Goal: Register for event/course

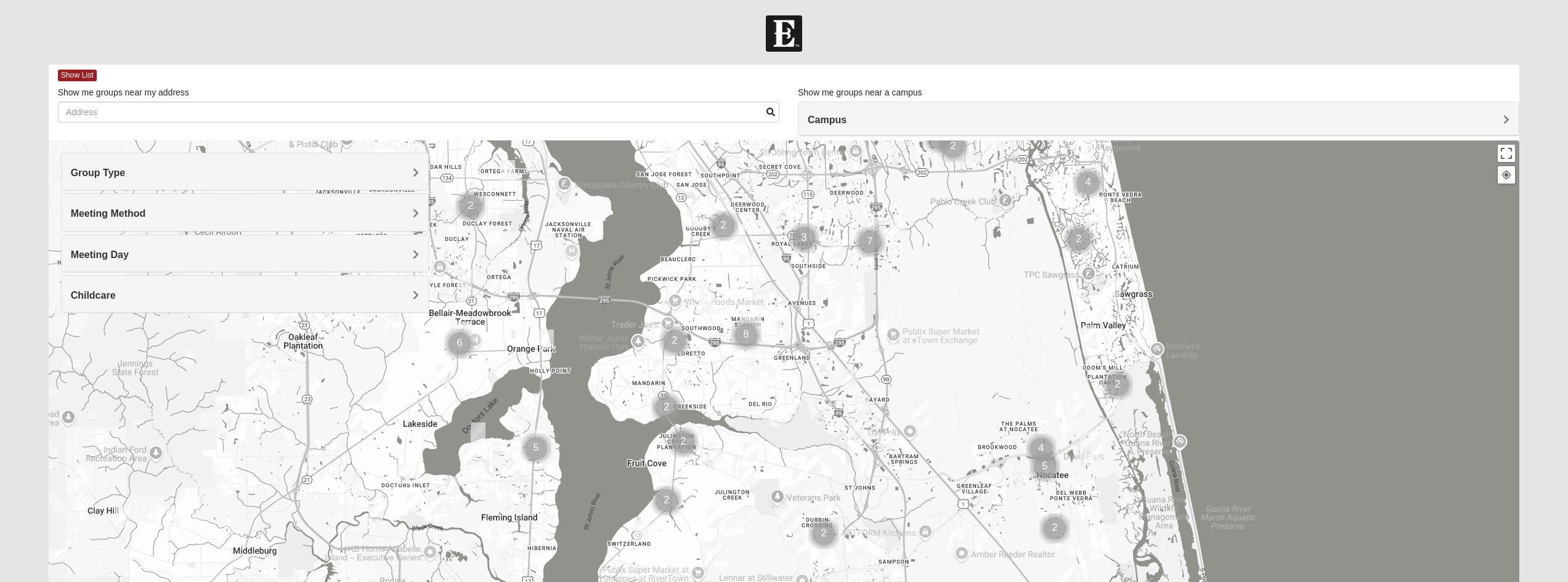
drag, startPoint x: 768, startPoint y: 497, endPoint x: 979, endPoint y: 222, distance: 346.6
click at [990, 200] on div at bounding box center [784, 386] width 1471 height 492
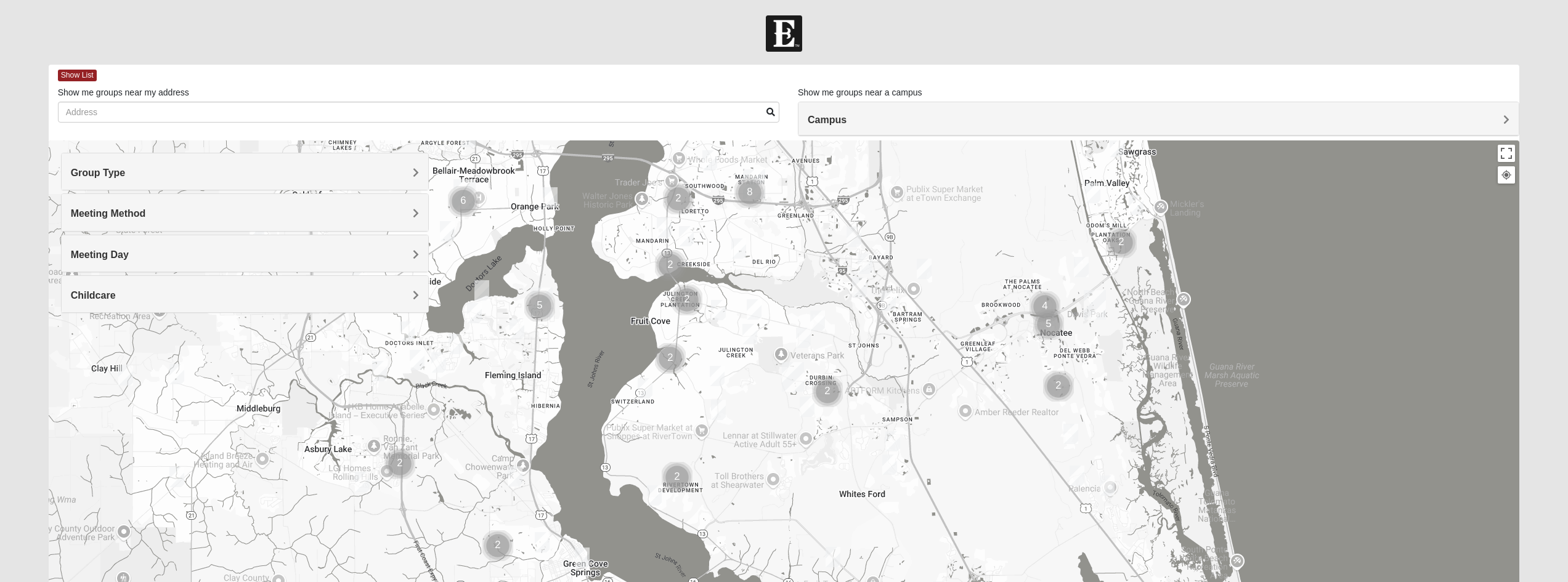
drag, startPoint x: 958, startPoint y: 372, endPoint x: 962, endPoint y: 241, distance: 131.1
click at [962, 241] on div at bounding box center [784, 386] width 1471 height 492
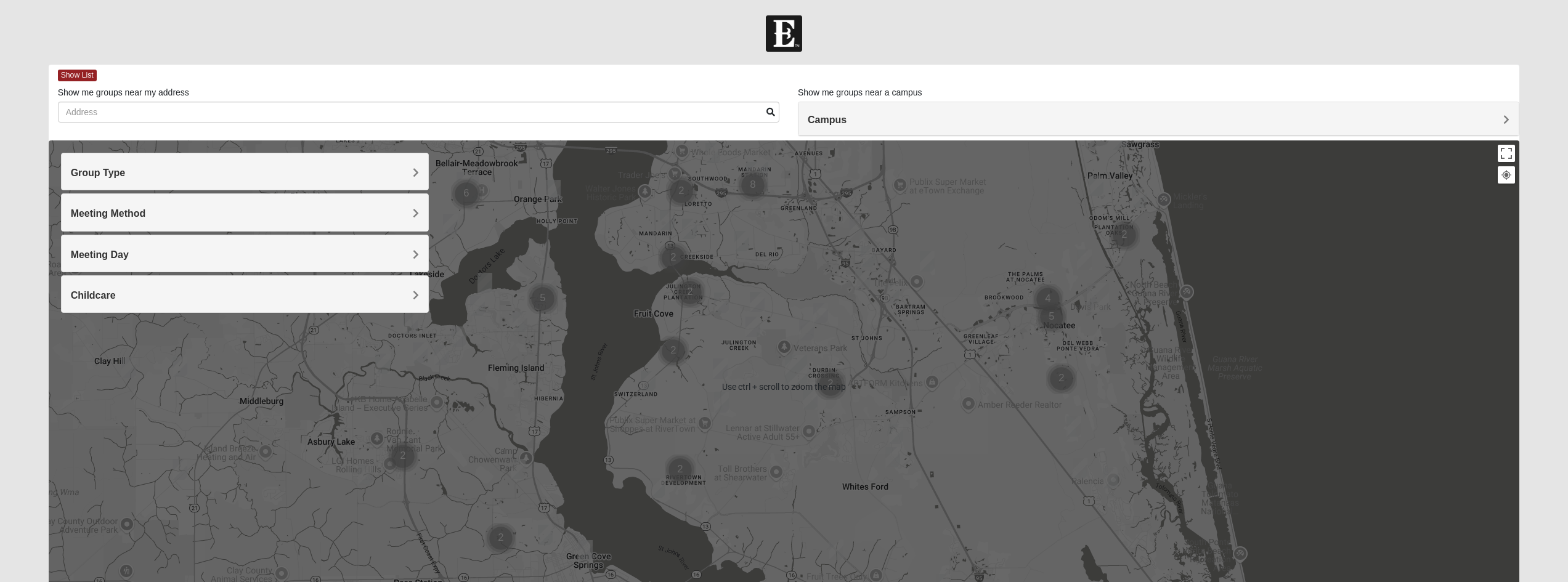
click at [859, 352] on div at bounding box center [784, 386] width 1471 height 492
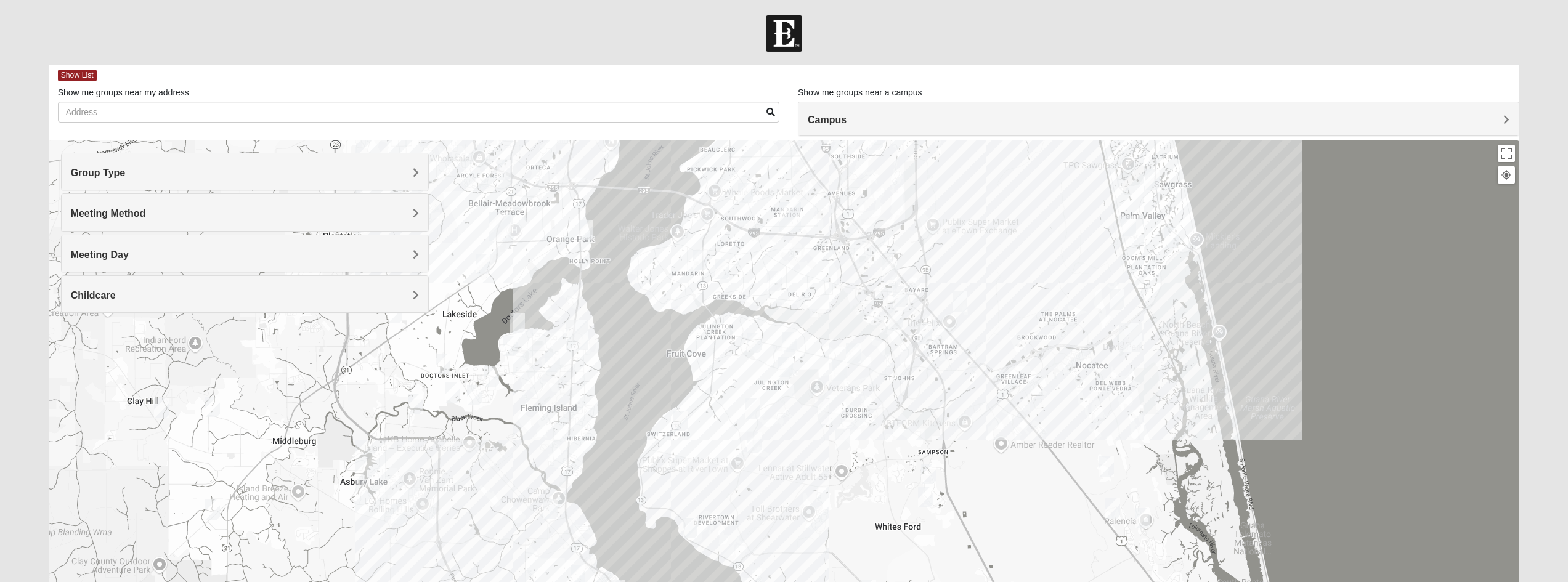
drag, startPoint x: 954, startPoint y: 422, endPoint x: 955, endPoint y: 455, distance: 33.0
click at [955, 455] on div at bounding box center [784, 386] width 1471 height 492
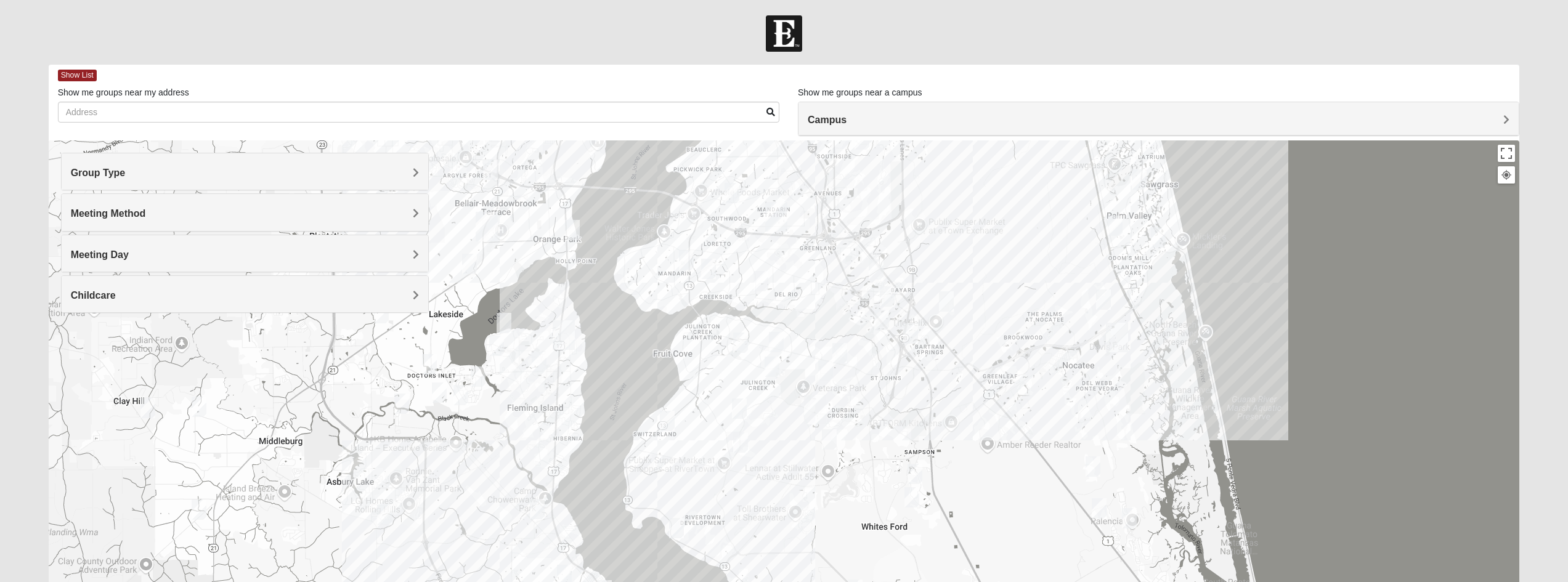
click at [959, 119] on h4 "Campus" at bounding box center [1158, 120] width 702 height 12
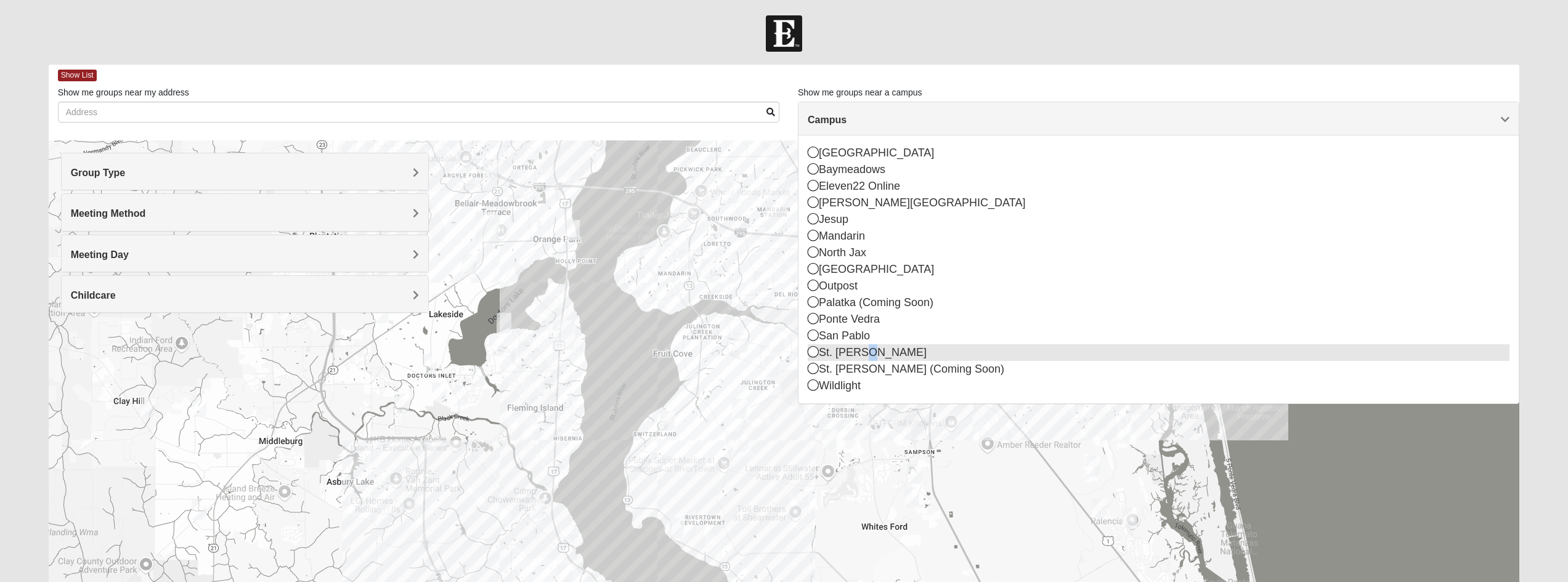
click at [865, 354] on div "St. [PERSON_NAME]" at bounding box center [1158, 353] width 702 height 17
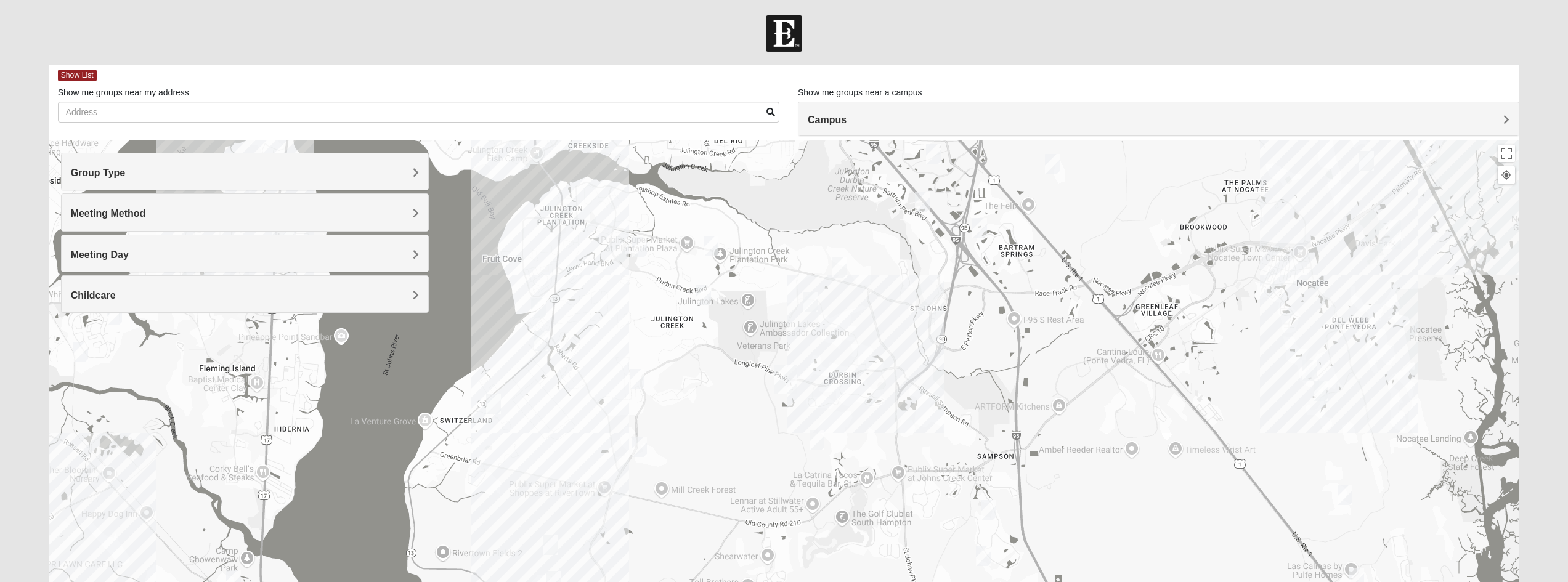
click at [857, 403] on div at bounding box center [784, 386] width 1471 height 492
click at [854, 396] on div at bounding box center [784, 386] width 1471 height 492
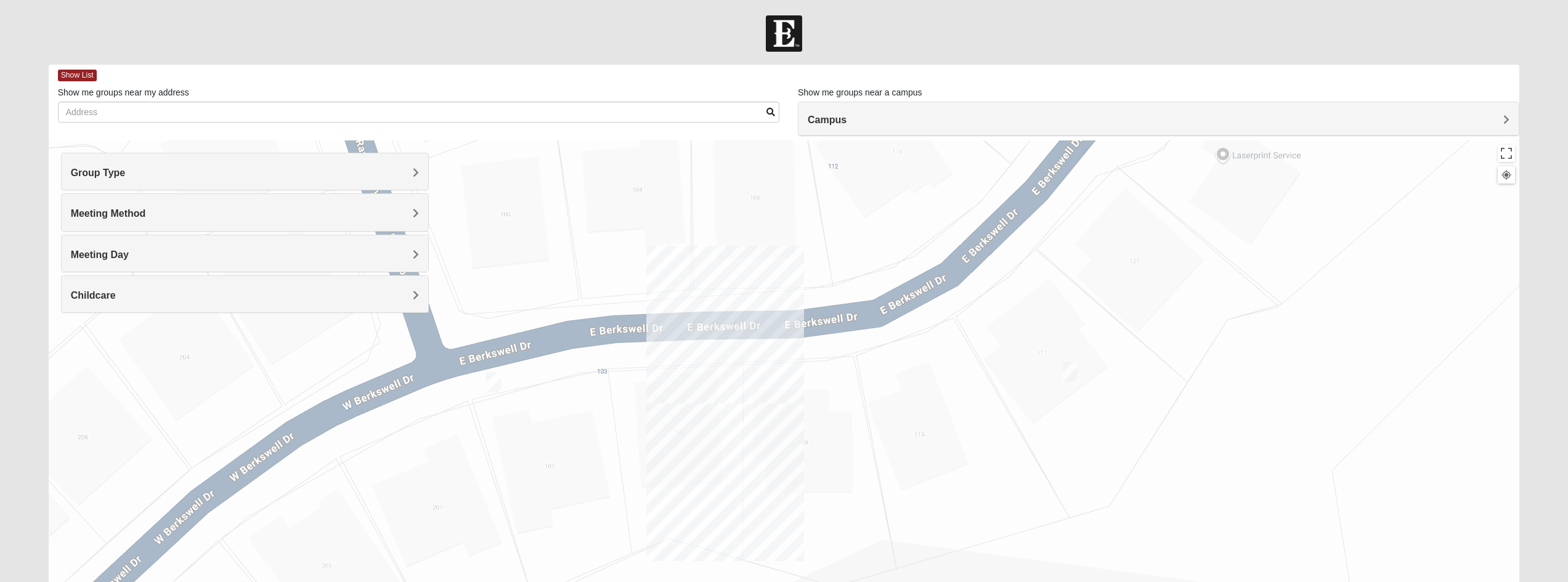
click at [1070, 371] on img "Mixed Pline/Wednesday 32259" at bounding box center [1070, 371] width 15 height 20
click at [1007, 340] on icon at bounding box center [1009, 343] width 5 height 7
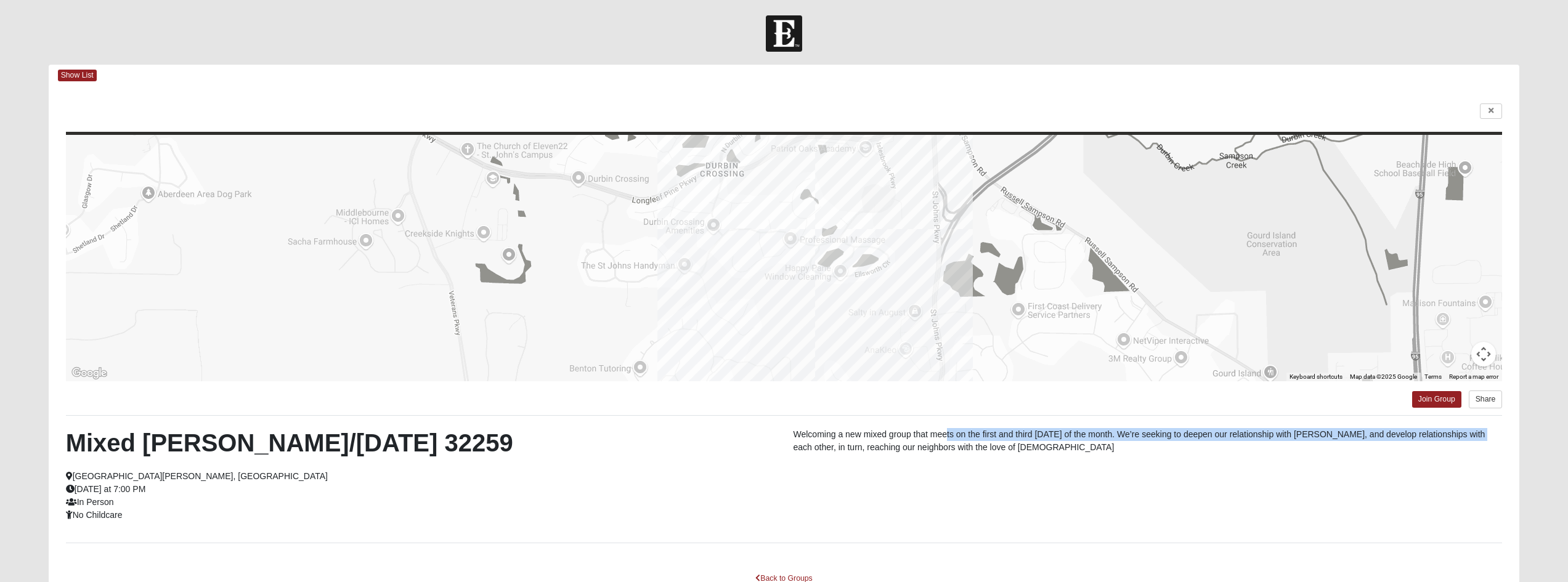
drag, startPoint x: 947, startPoint y: 433, endPoint x: 1480, endPoint y: 441, distance: 533.1
click at [1480, 441] on p "Welcoming a new mixed group that meets on the first and third [DATE] of the mon…" at bounding box center [1148, 441] width 709 height 26
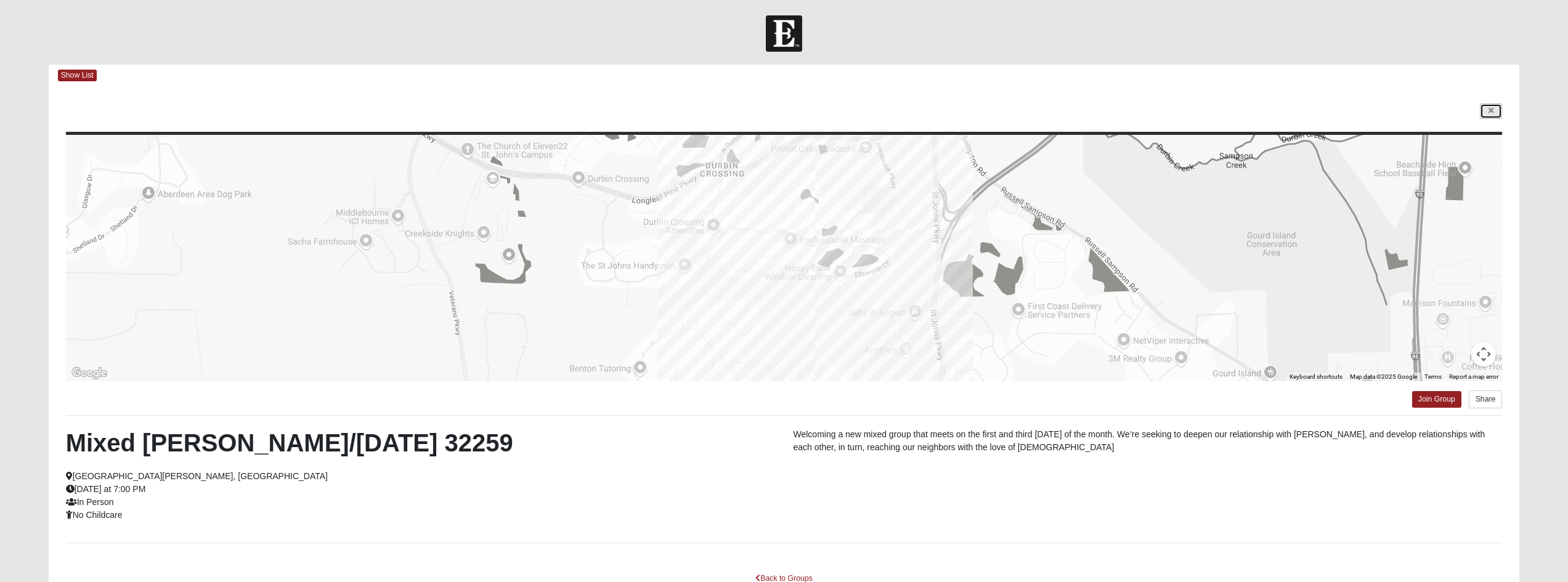
click at [1497, 105] on link at bounding box center [1491, 111] width 22 height 16
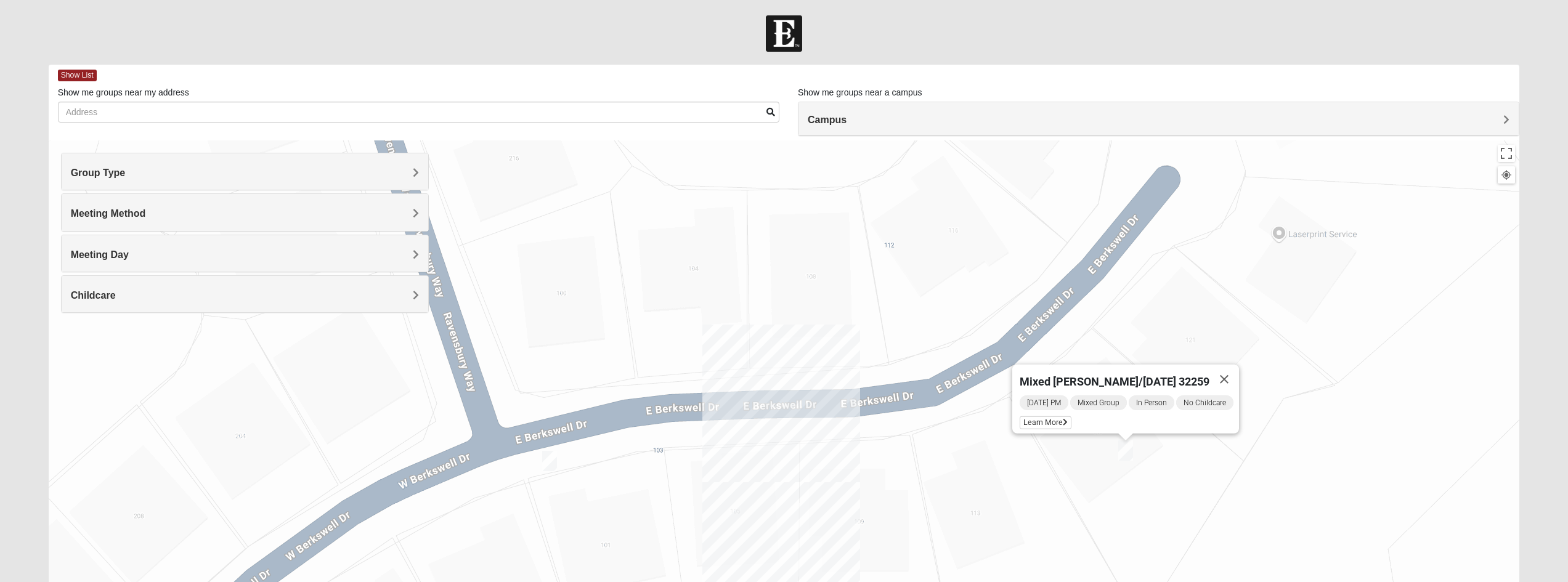
drag, startPoint x: 1053, startPoint y: 452, endPoint x: 1093, endPoint y: 546, distance: 102.2
click at [1093, 546] on div "Mixed [PERSON_NAME]/[DATE] 32259 [DATE] PM Mixed Group In Person No Childcare L…" at bounding box center [784, 386] width 1471 height 492
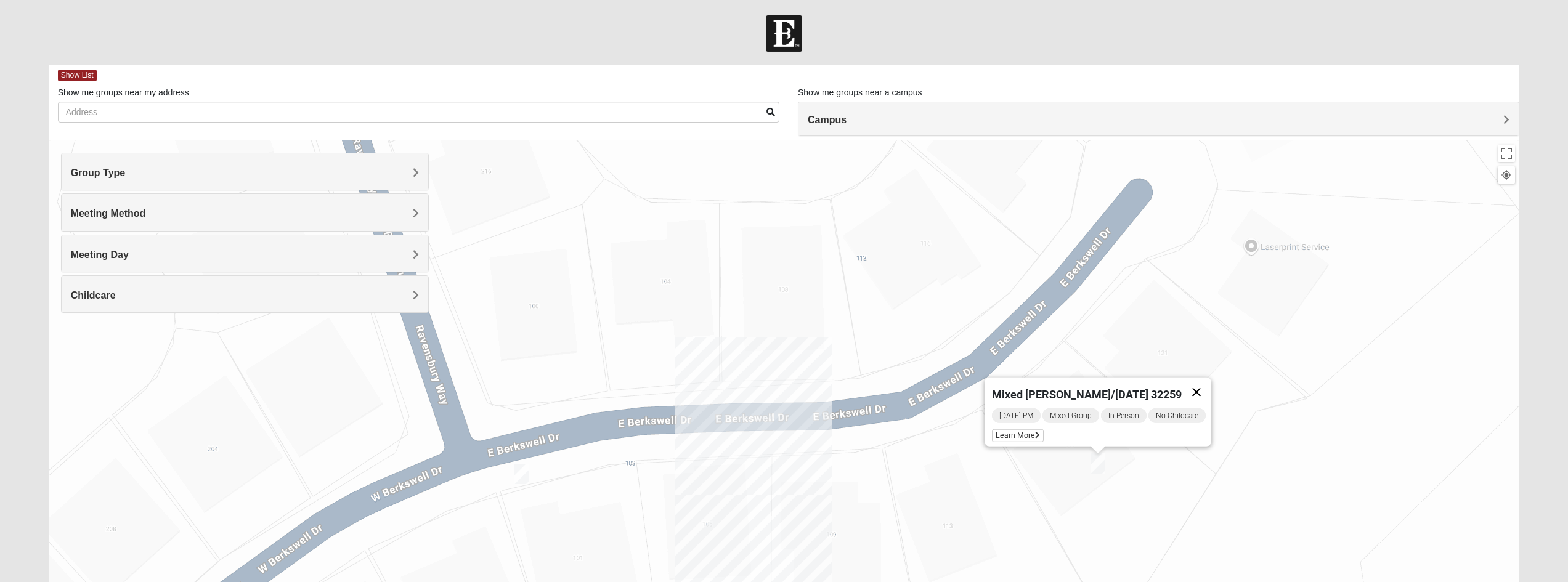
click at [1207, 382] on button "Close" at bounding box center [1197, 393] width 30 height 30
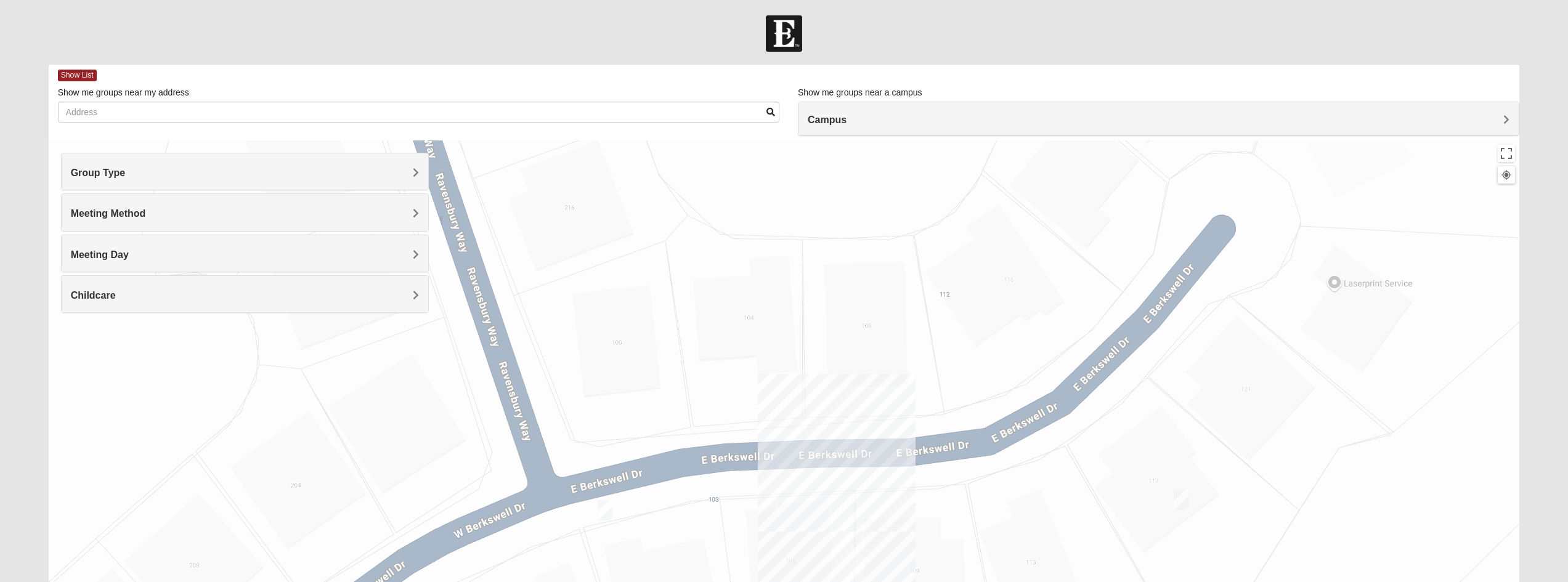
drag, startPoint x: 936, startPoint y: 394, endPoint x: 928, endPoint y: 384, distance: 12.8
click at [940, 393] on div "To navigate, press the arrow keys." at bounding box center [784, 386] width 1471 height 492
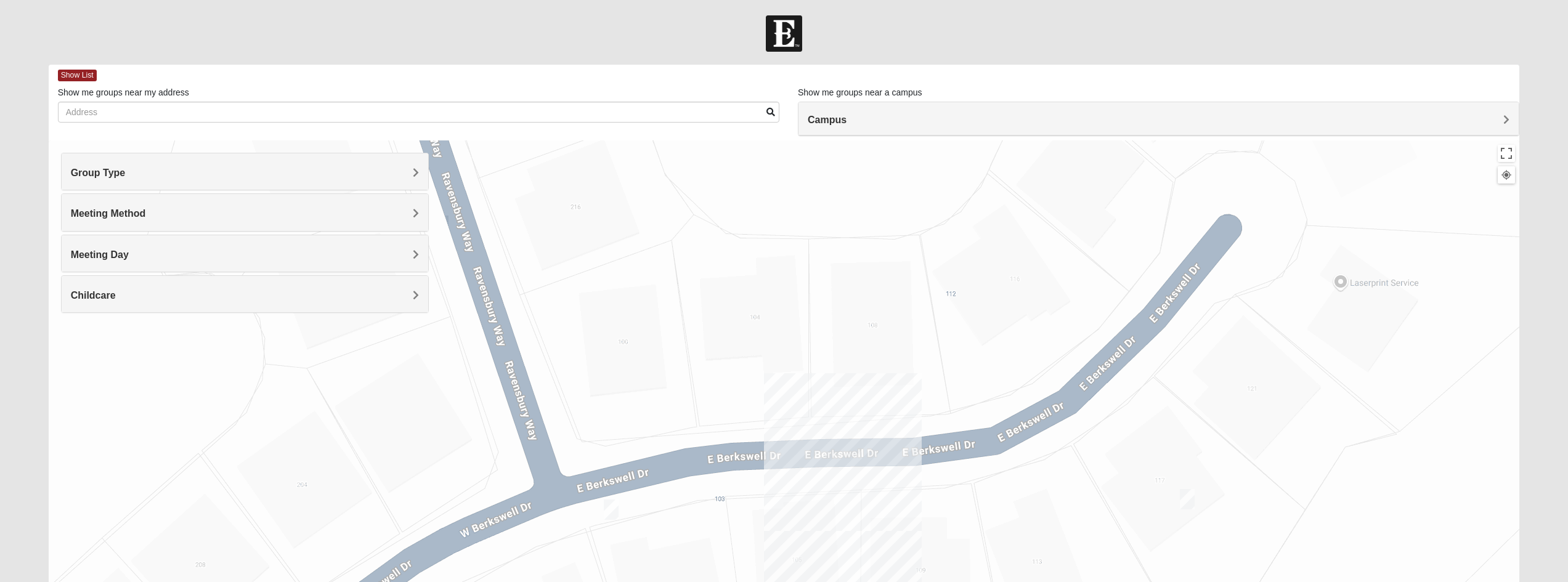
click at [1035, 133] on div "Campus" at bounding box center [1158, 119] width 720 height 33
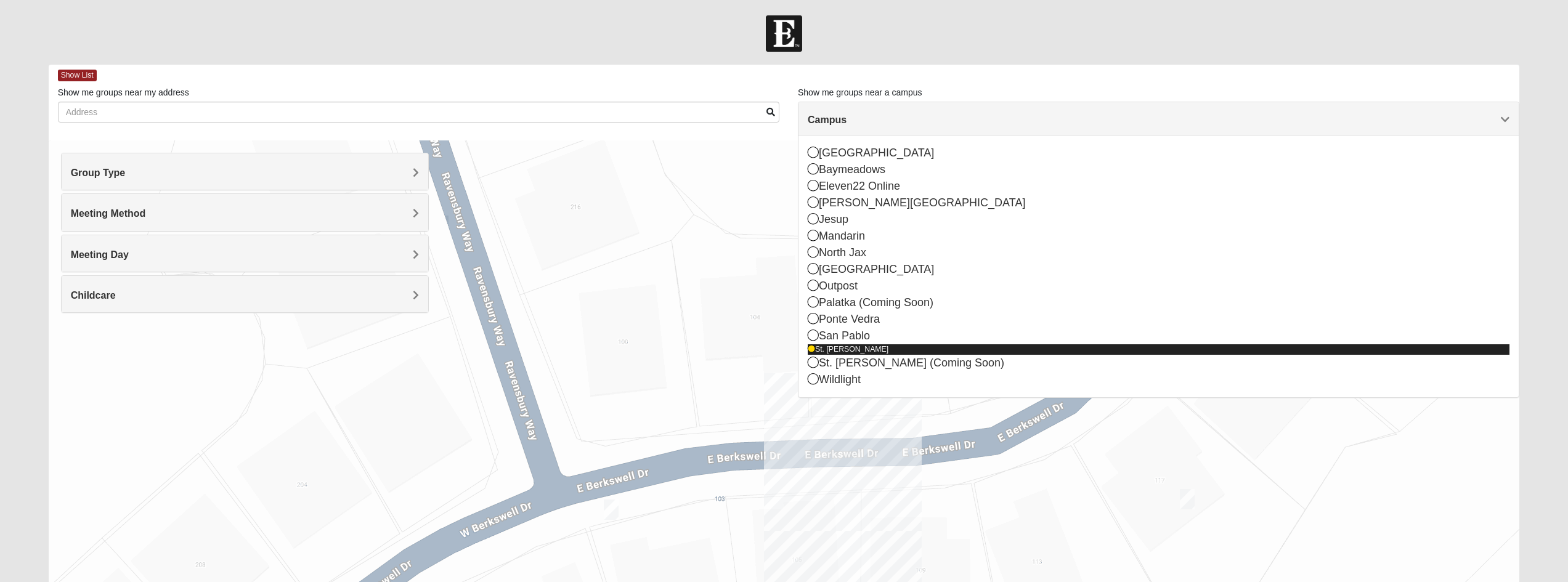
click at [848, 350] on div "St. [PERSON_NAME]" at bounding box center [1158, 350] width 702 height 10
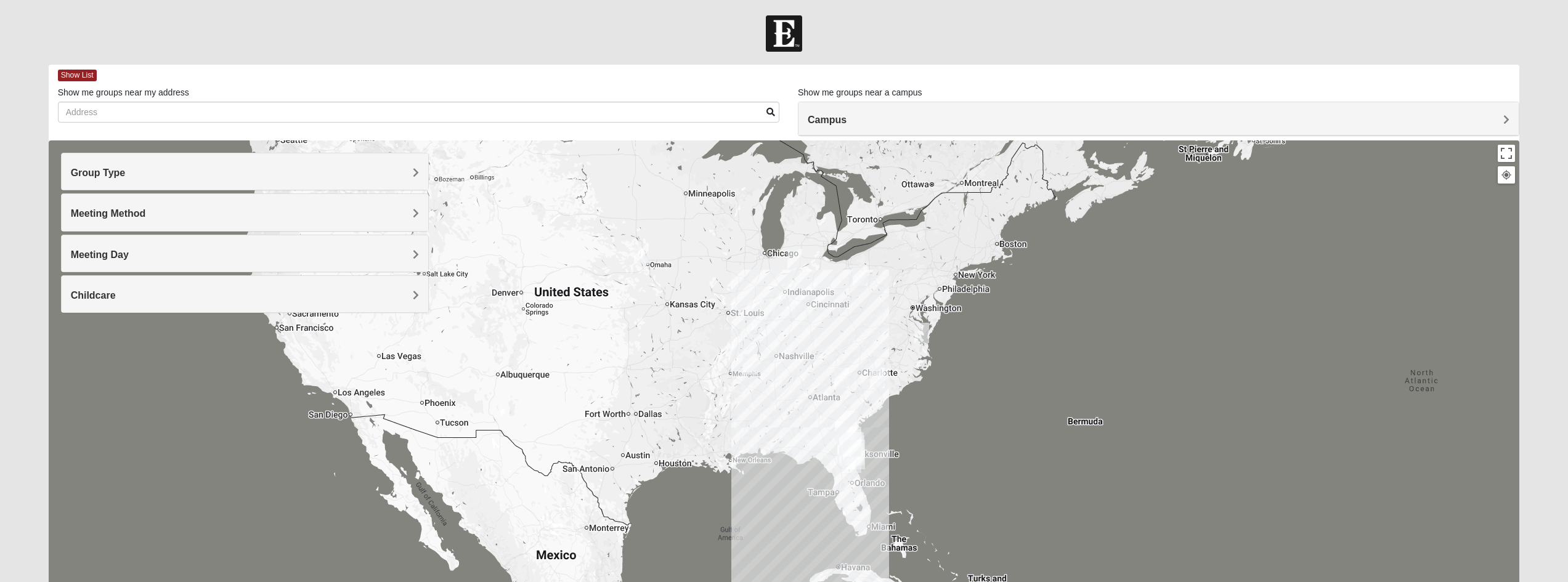
click at [861, 118] on h4 "Campus" at bounding box center [1158, 120] width 702 height 12
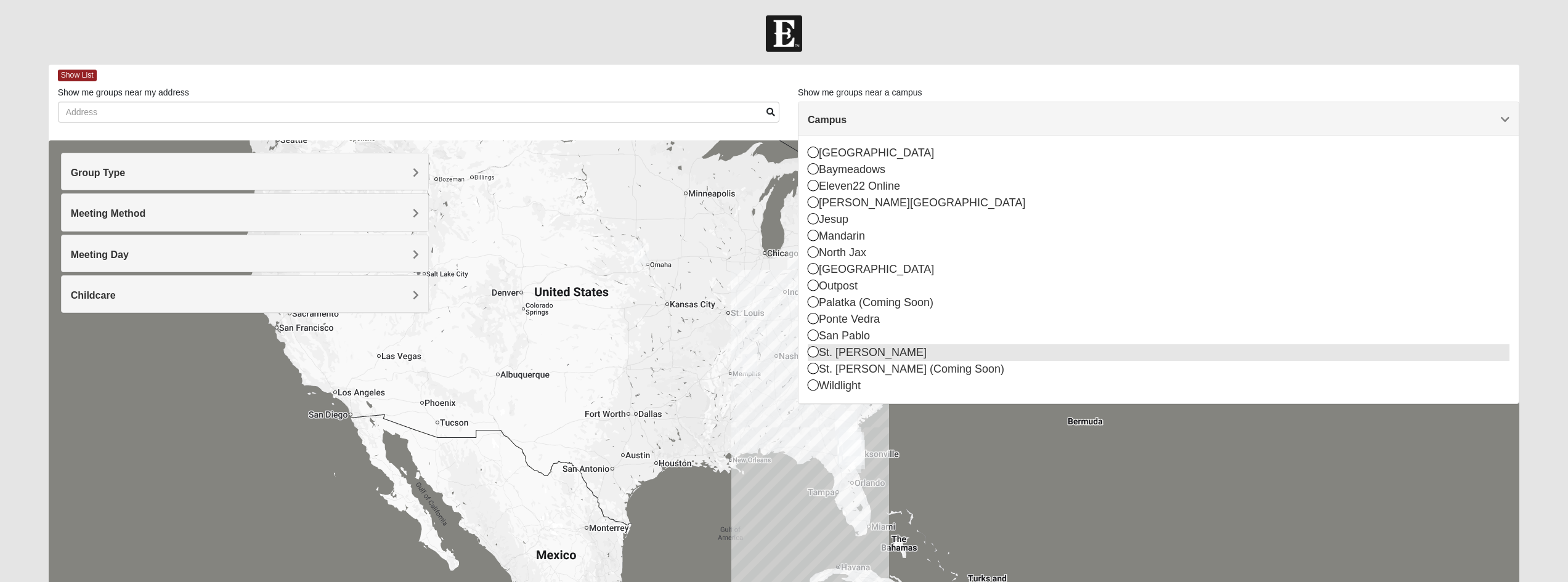
click at [855, 354] on div "St. [PERSON_NAME]" at bounding box center [1158, 353] width 702 height 17
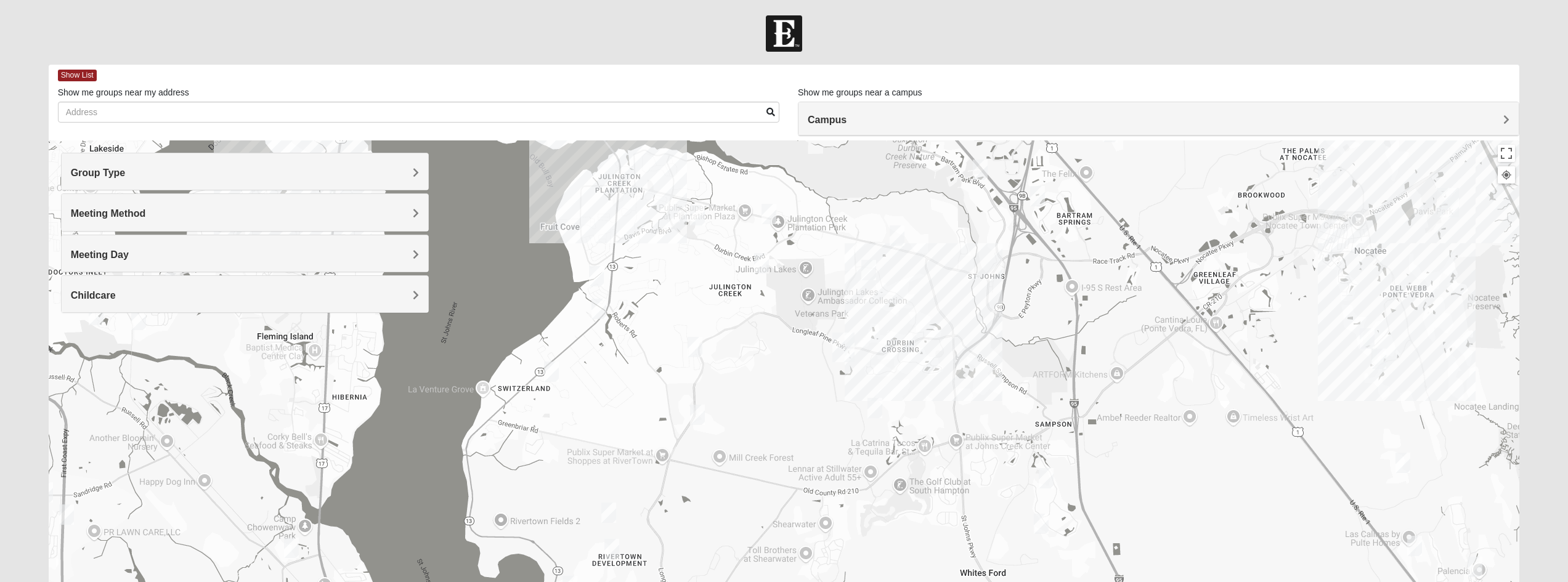
drag, startPoint x: 914, startPoint y: 433, endPoint x: 963, endPoint y: 405, distance: 56.4
click at [963, 405] on div at bounding box center [784, 386] width 1471 height 492
click at [695, 349] on img "Mixed Hayes 32259" at bounding box center [694, 346] width 15 height 20
click at [877, 412] on img "Mens McClafferty 32095" at bounding box center [875, 407] width 15 height 20
click at [851, 333] on span "Mens [PERSON_NAME] 32095" at bounding box center [851, 339] width 149 height 13
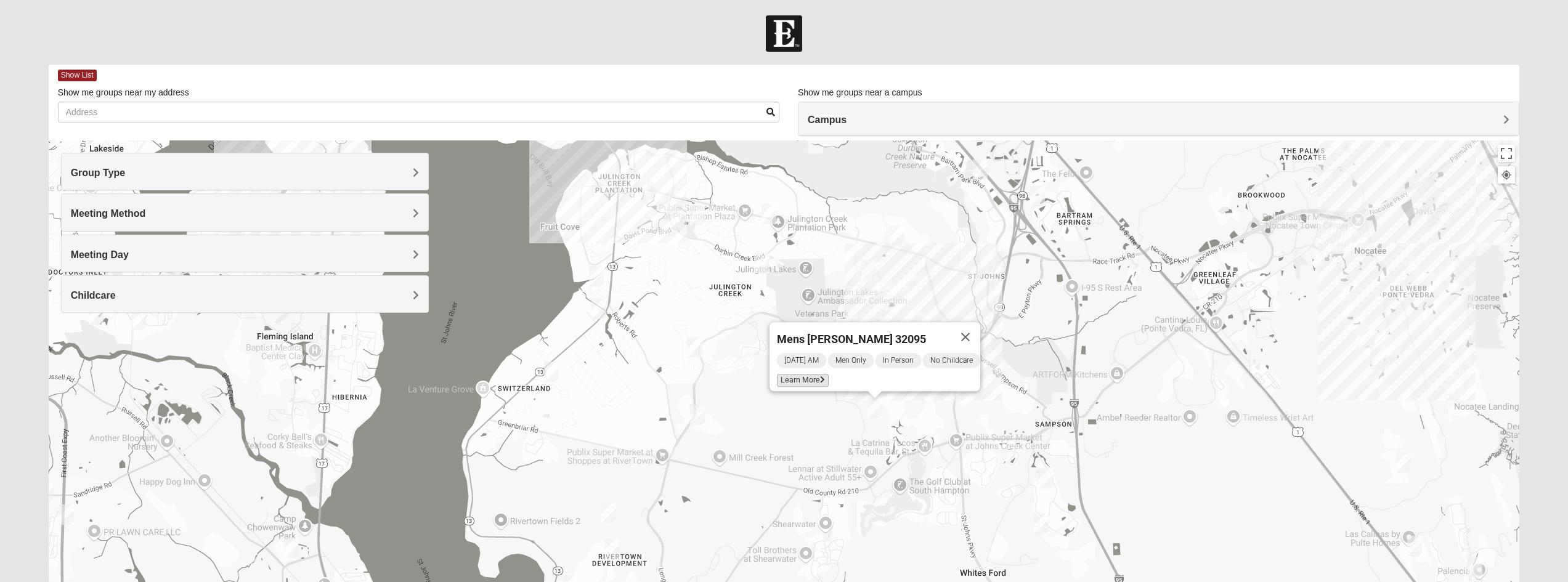
click at [820, 376] on icon at bounding box center [823, 380] width 5 height 7
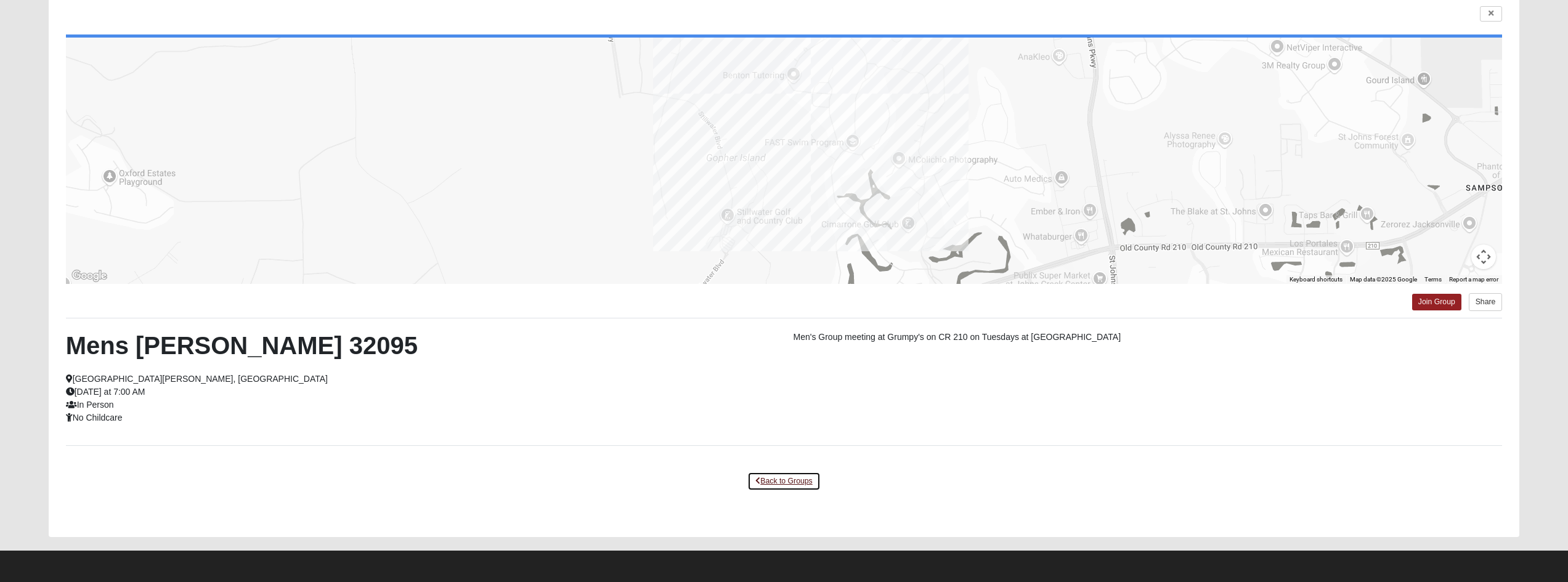
click at [762, 478] on link "Back to Groups" at bounding box center [784, 481] width 73 height 19
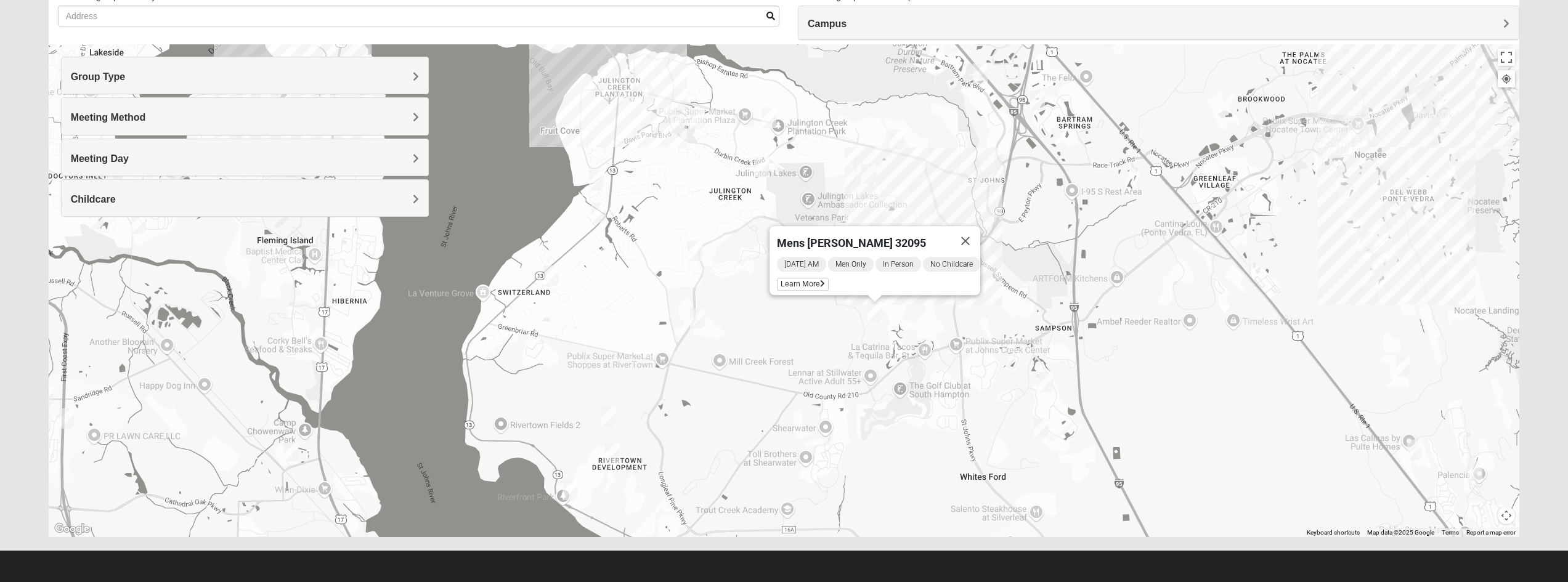
click at [1208, 361] on div "Mens [PERSON_NAME] 32095 [DATE] AM Men Only In Person No Childcare Learn More" at bounding box center [784, 290] width 1471 height 492
click at [1415, 448] on img "Mixed Gerville-Reache 32095" at bounding box center [1414, 450] width 15 height 20
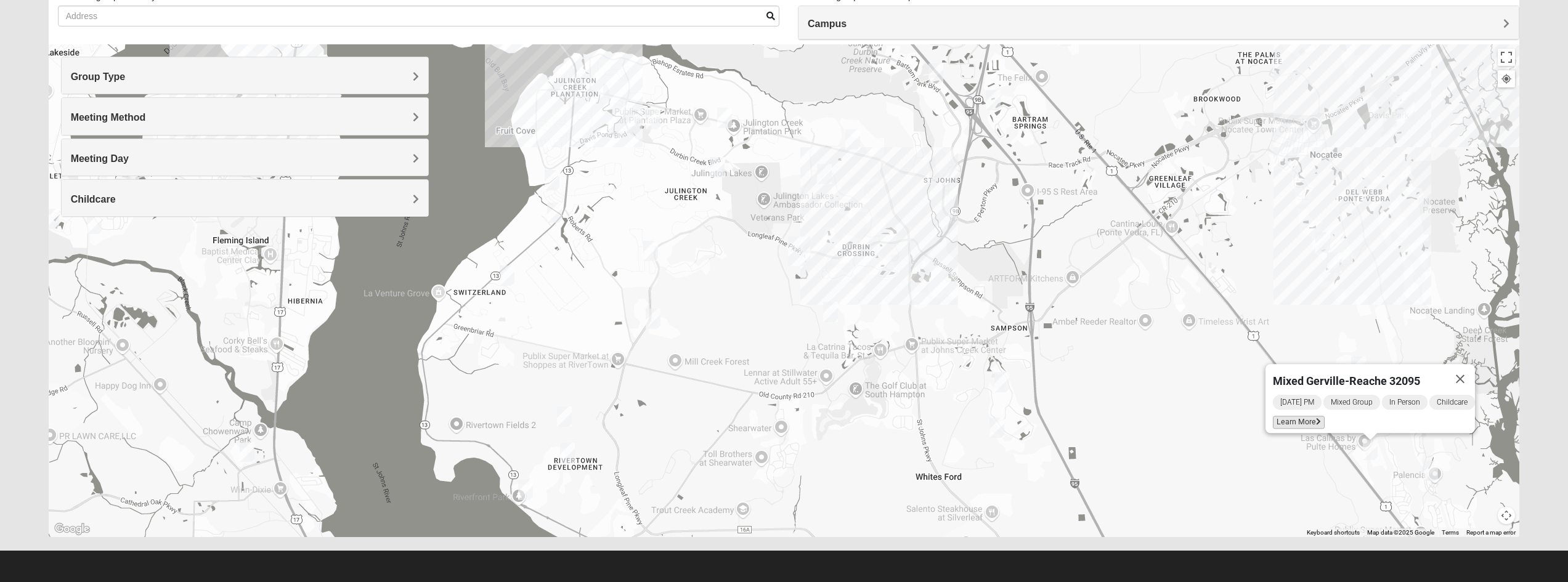
click at [1294, 416] on span "Learn More" at bounding box center [1299, 422] width 52 height 13
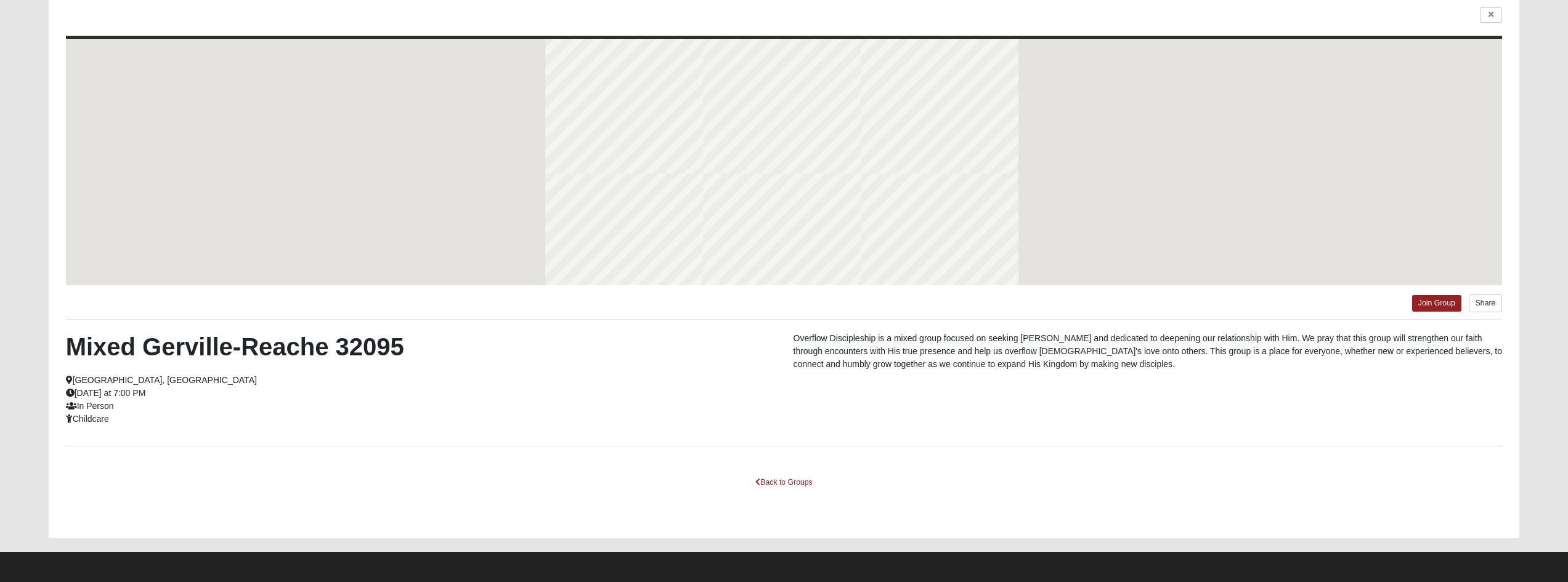
scroll to position [42, 0]
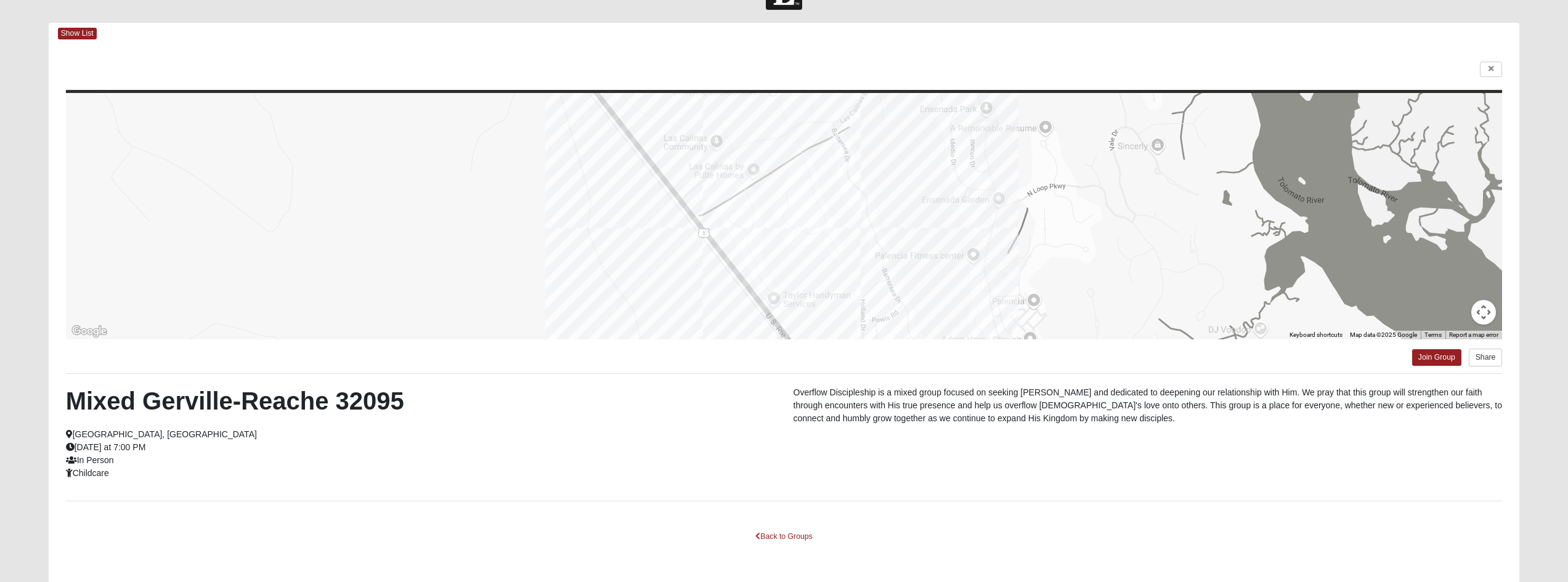
click at [78, 27] on div "Show List" at bounding box center [789, 33] width 1462 height 21
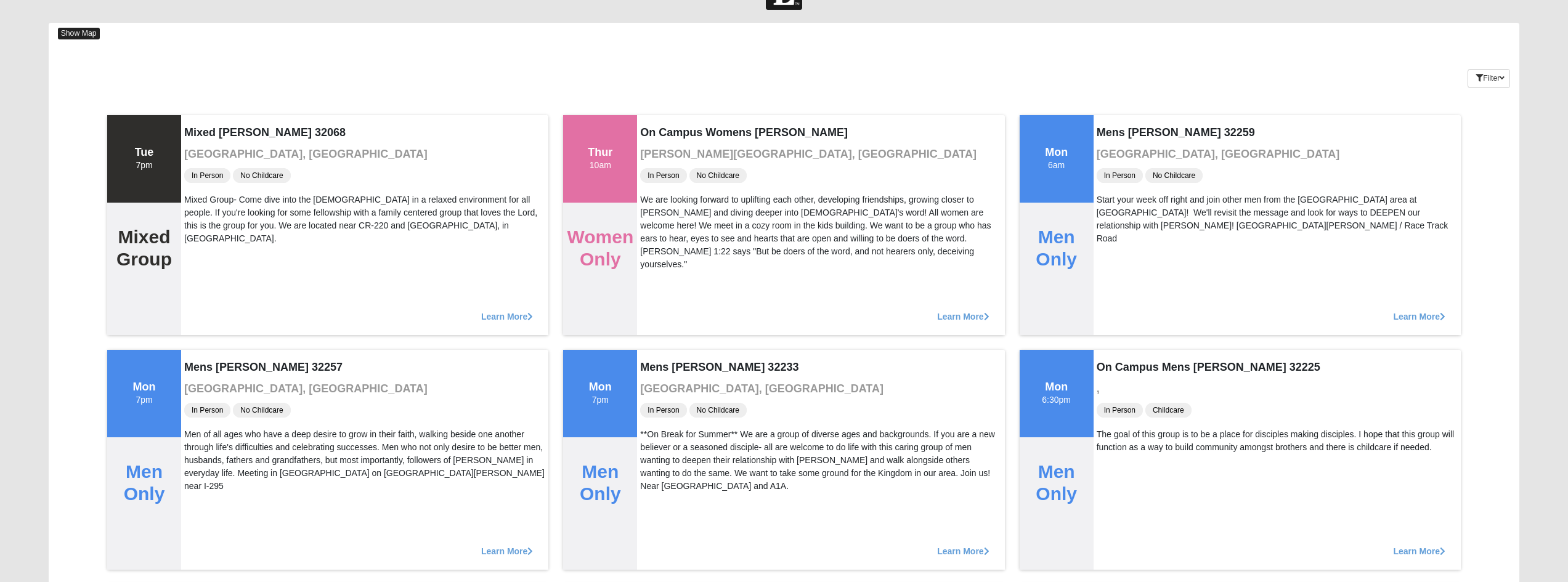
click at [80, 34] on span "Show Map" at bounding box center [79, 34] width 42 height 12
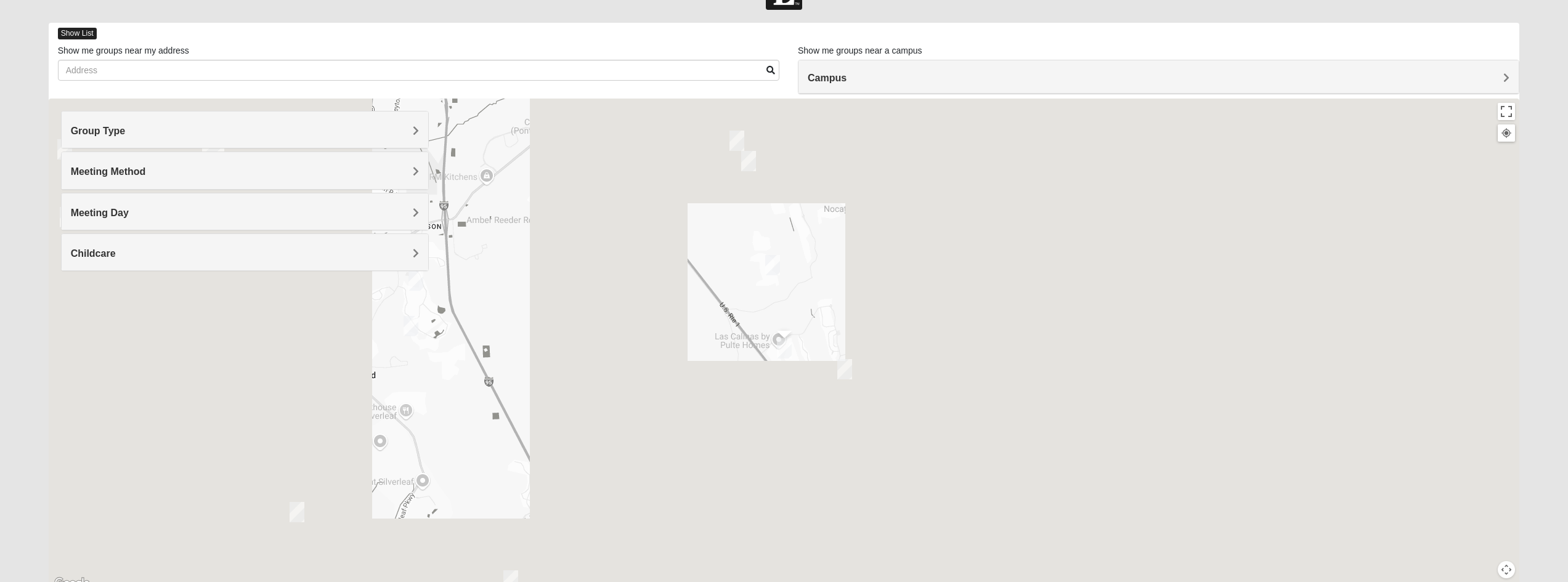
click at [84, 32] on span "Show List" at bounding box center [77, 34] width 39 height 12
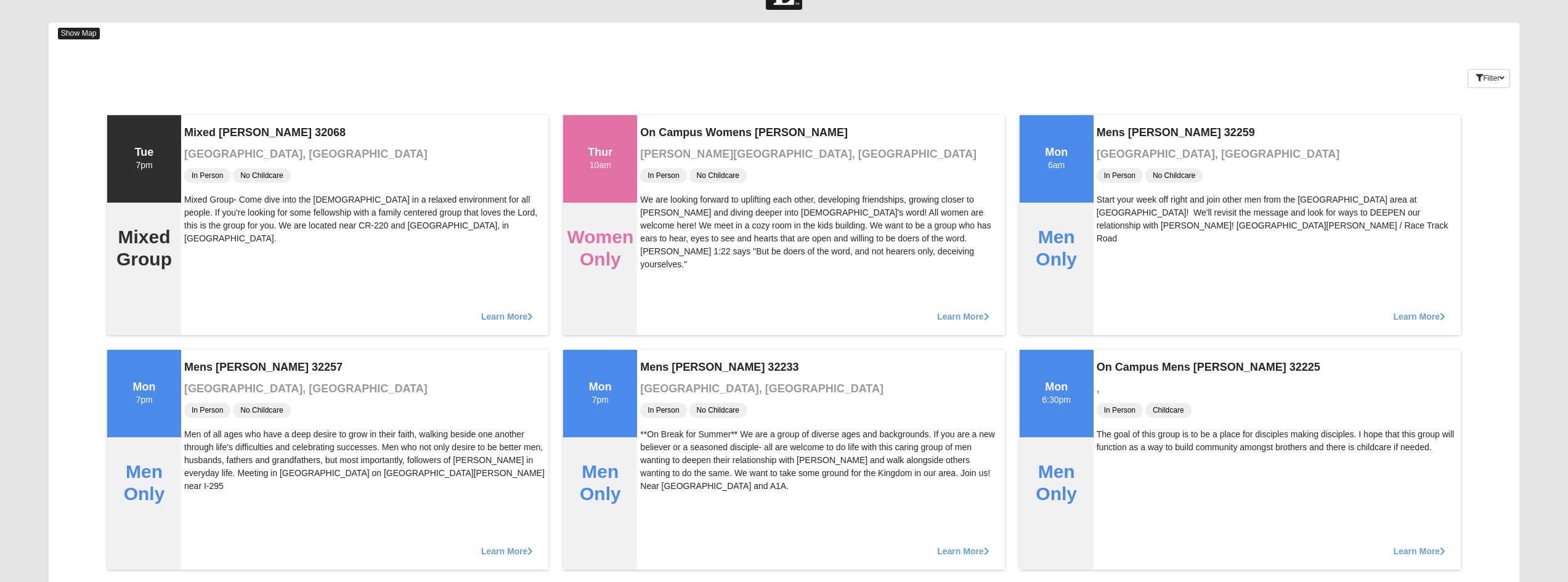
click at [69, 33] on span "Show Map" at bounding box center [79, 34] width 42 height 12
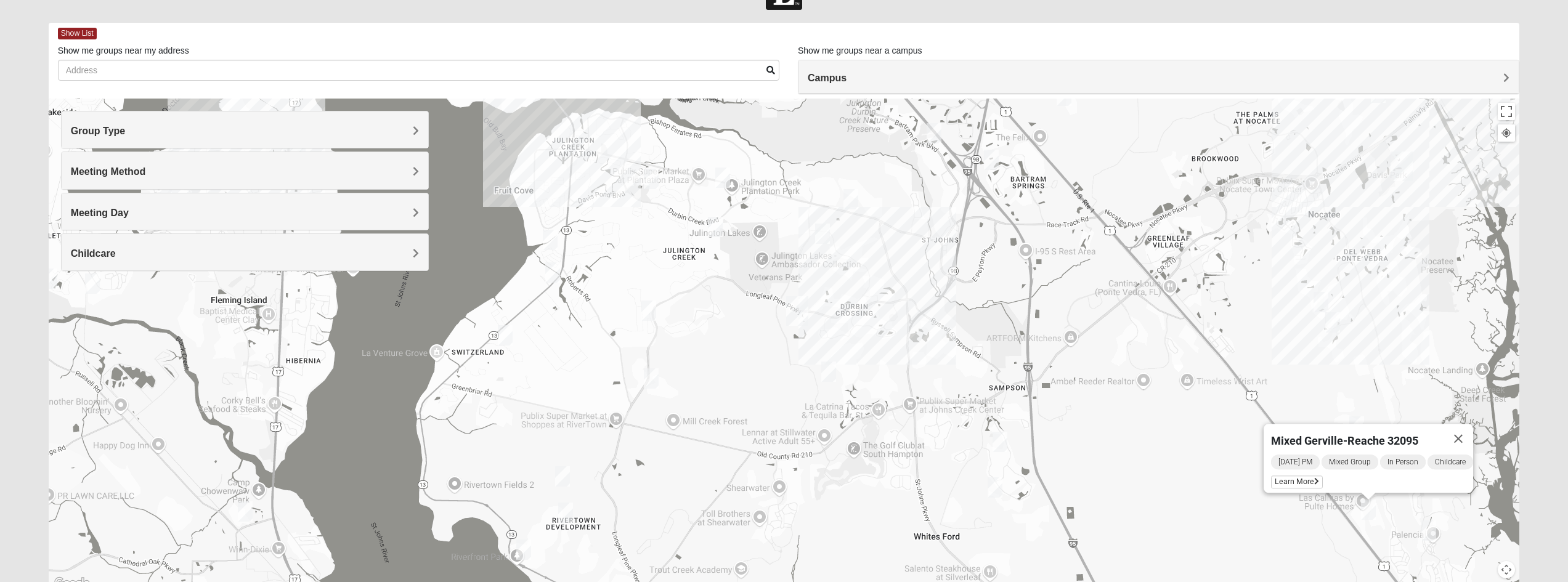
drag, startPoint x: 866, startPoint y: 371, endPoint x: 877, endPoint y: 344, distance: 29.2
click at [877, 344] on div "Mixed Gerville-Reache 32095 [DATE] PM Mixed Group In Person Childcare Learn More" at bounding box center [784, 345] width 1471 height 492
click at [992, 481] on img "Mixed Stevens 32092" at bounding box center [995, 487] width 15 height 20
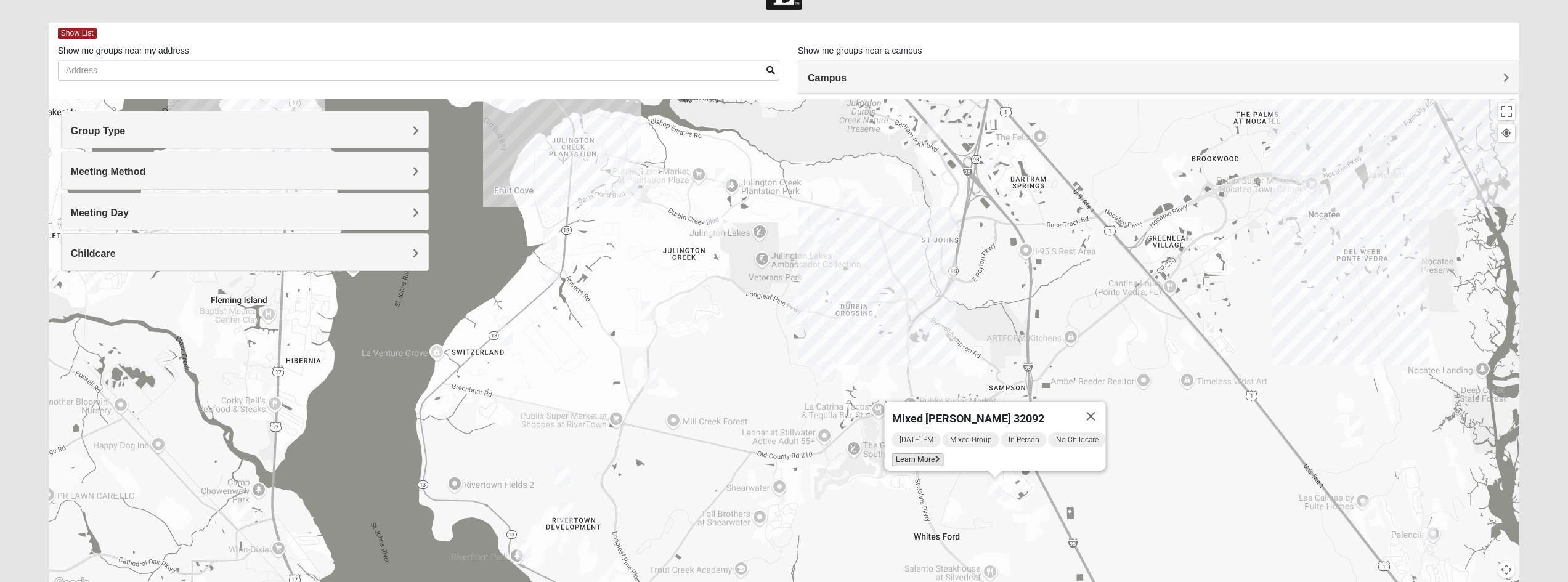
click at [893, 454] on span "Learn More" at bounding box center [918, 460] width 52 height 13
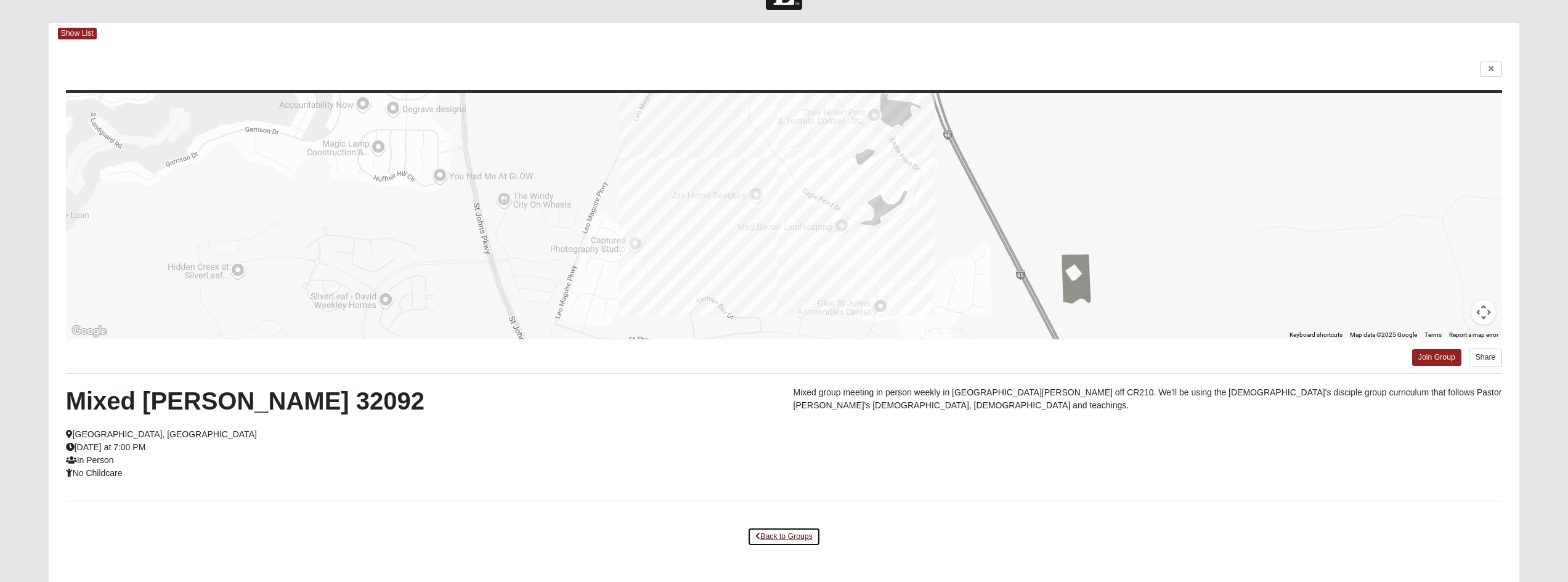
click at [789, 535] on link "Back to Groups" at bounding box center [784, 537] width 73 height 19
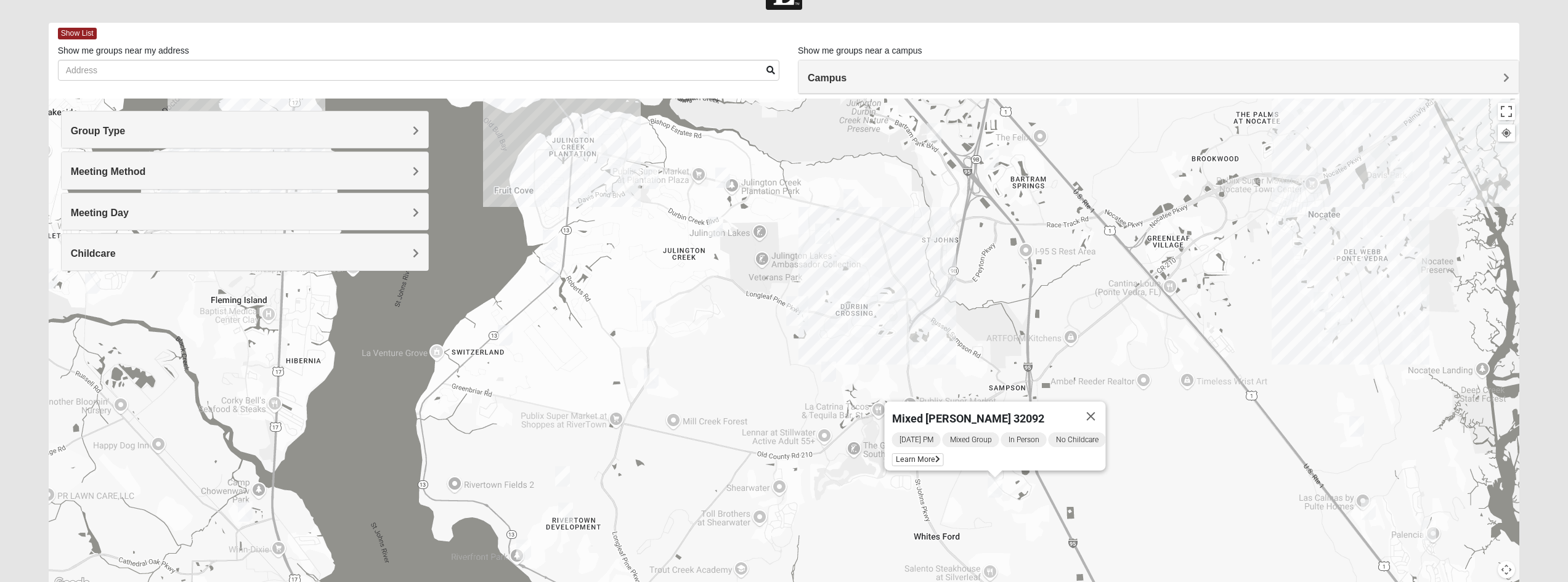
click at [863, 333] on div "Mixed [PERSON_NAME] 32092 [DATE] PM Mixed Group In Person No Childcare Learn Mo…" at bounding box center [784, 345] width 1471 height 492
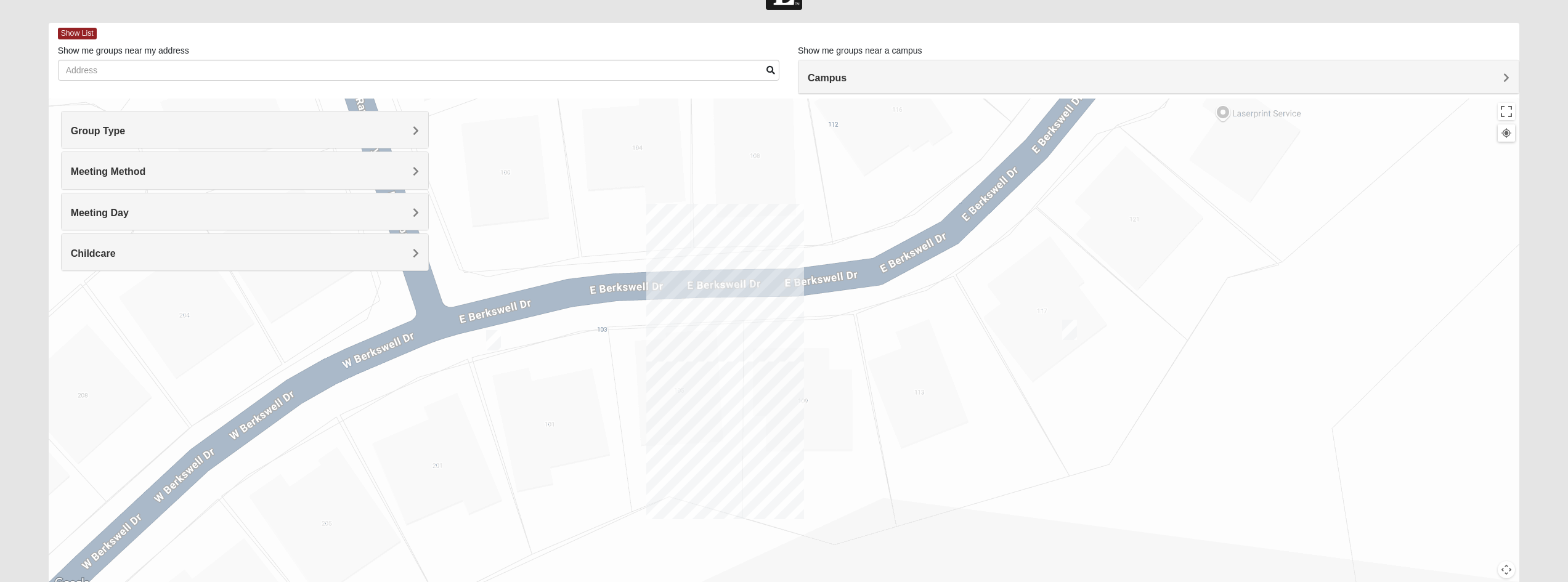
click at [1070, 332] on img "Mixed Pline/Wednesday 32259" at bounding box center [1070, 330] width 15 height 20
click at [995, 298] on span "Learn More" at bounding box center [990, 302] width 52 height 13
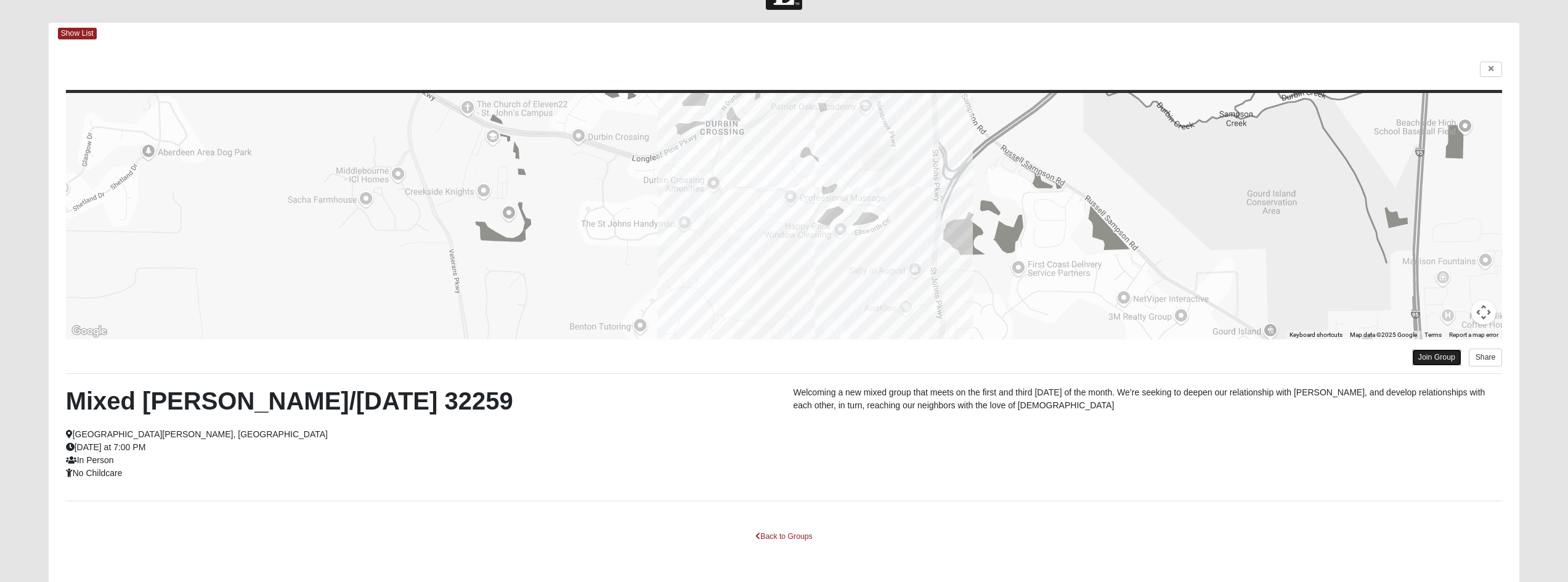
click at [1441, 355] on link "Join Group" at bounding box center [1437, 358] width 49 height 17
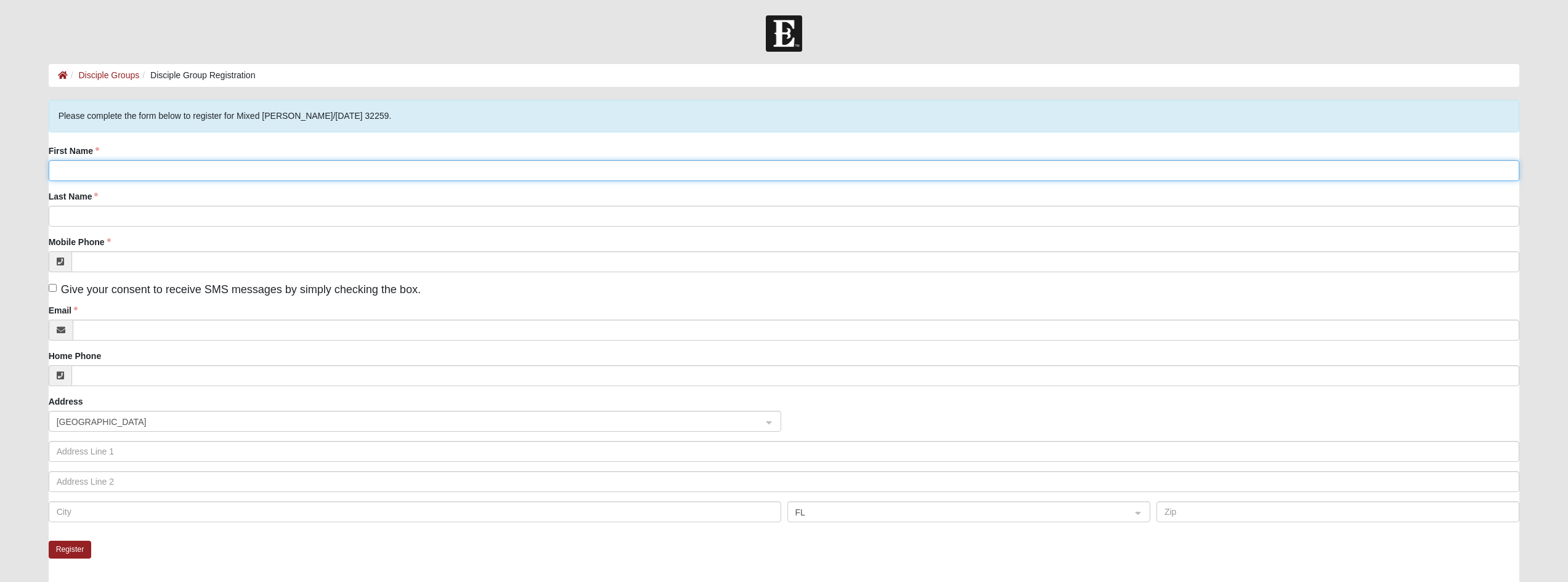
click at [154, 164] on input "First Name" at bounding box center [784, 171] width 1471 height 21
type input "Nate"
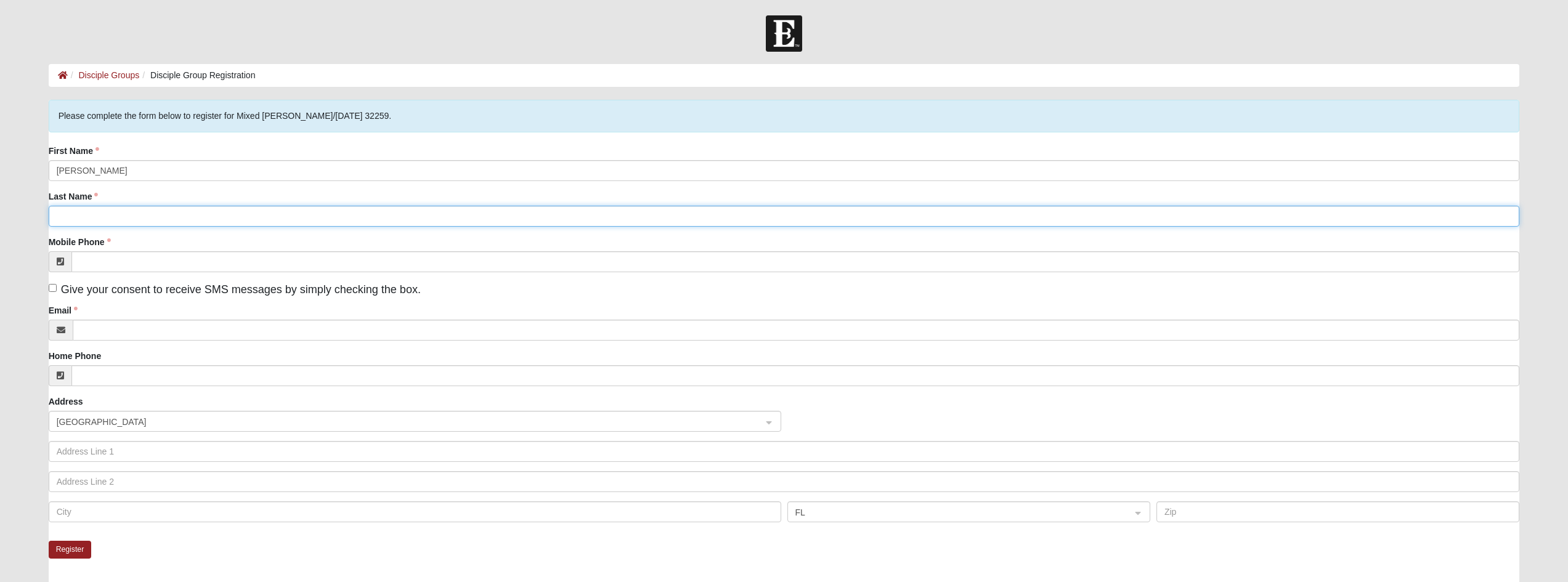
type input "Dietzman"
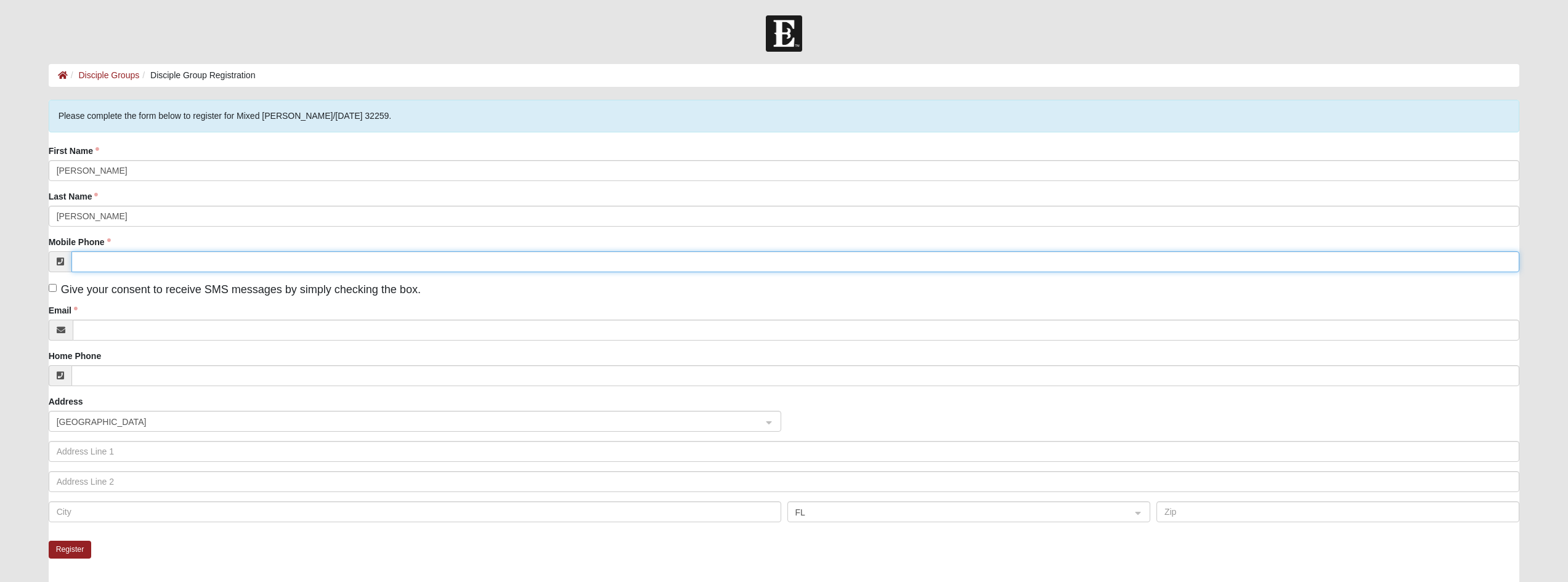
type input "(507) 358-6295"
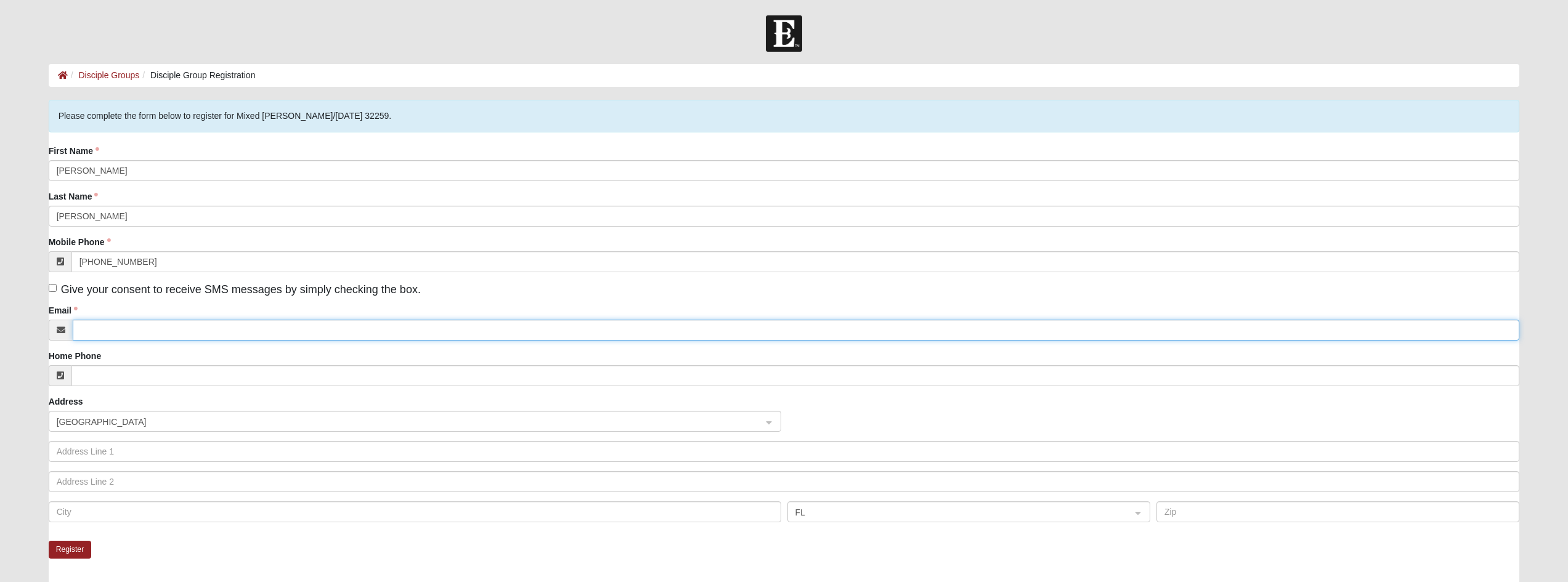
type input "natedietzman@gmail.com"
type input "859 May Street APT 3"
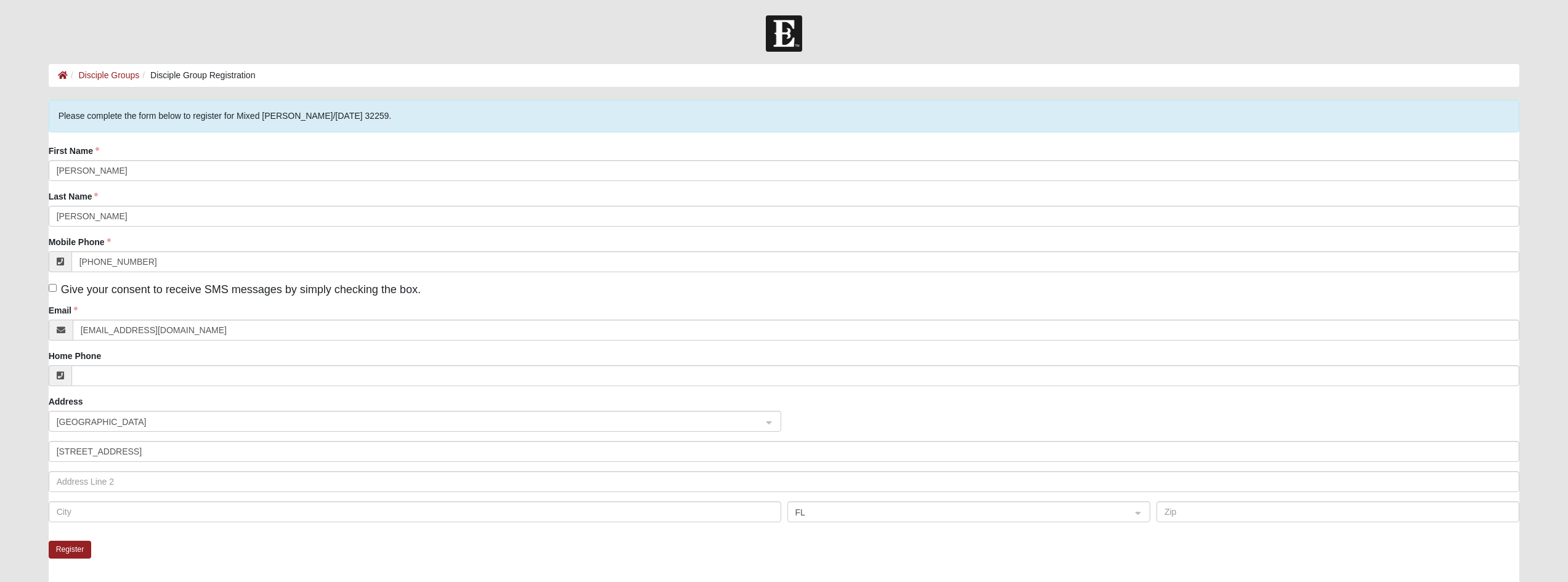
type input "Jacksonville"
type input "32204"
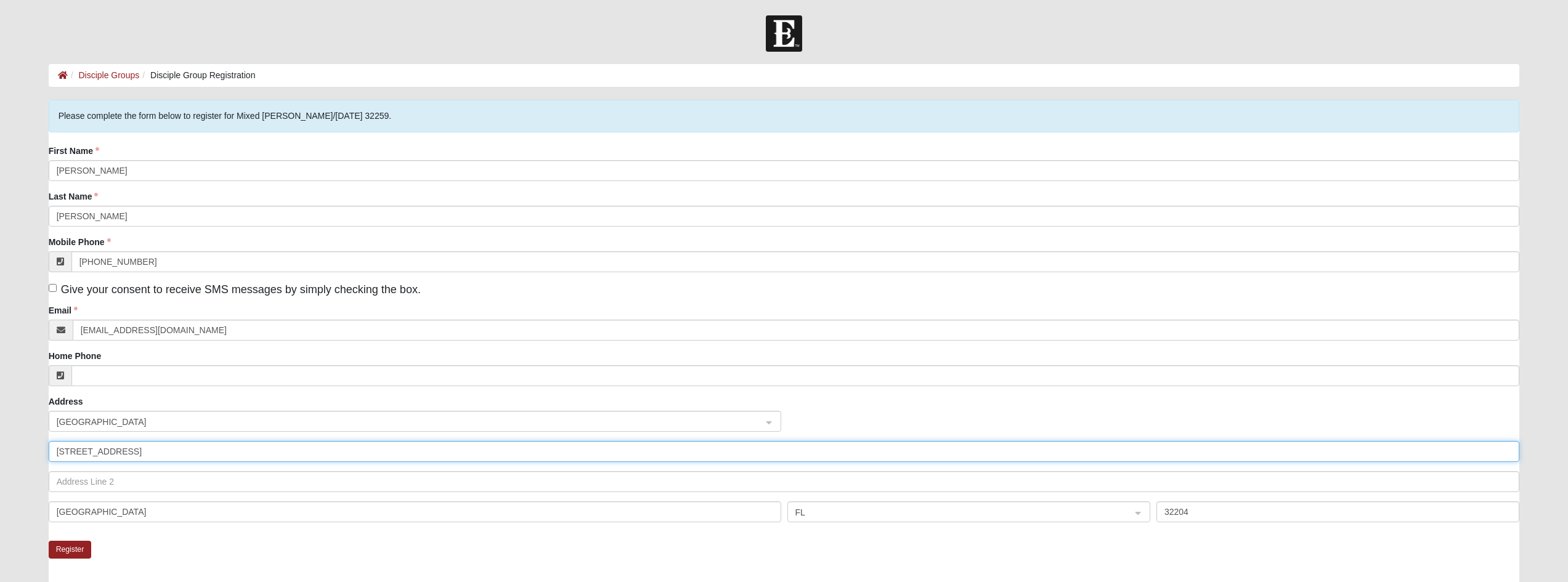
click at [143, 448] on input "859 May Street APT 3" at bounding box center [784, 452] width 1471 height 21
click at [143, 448] on input "859 May Street APT 3" at bounding box center [784, 452] width 1471 height 21
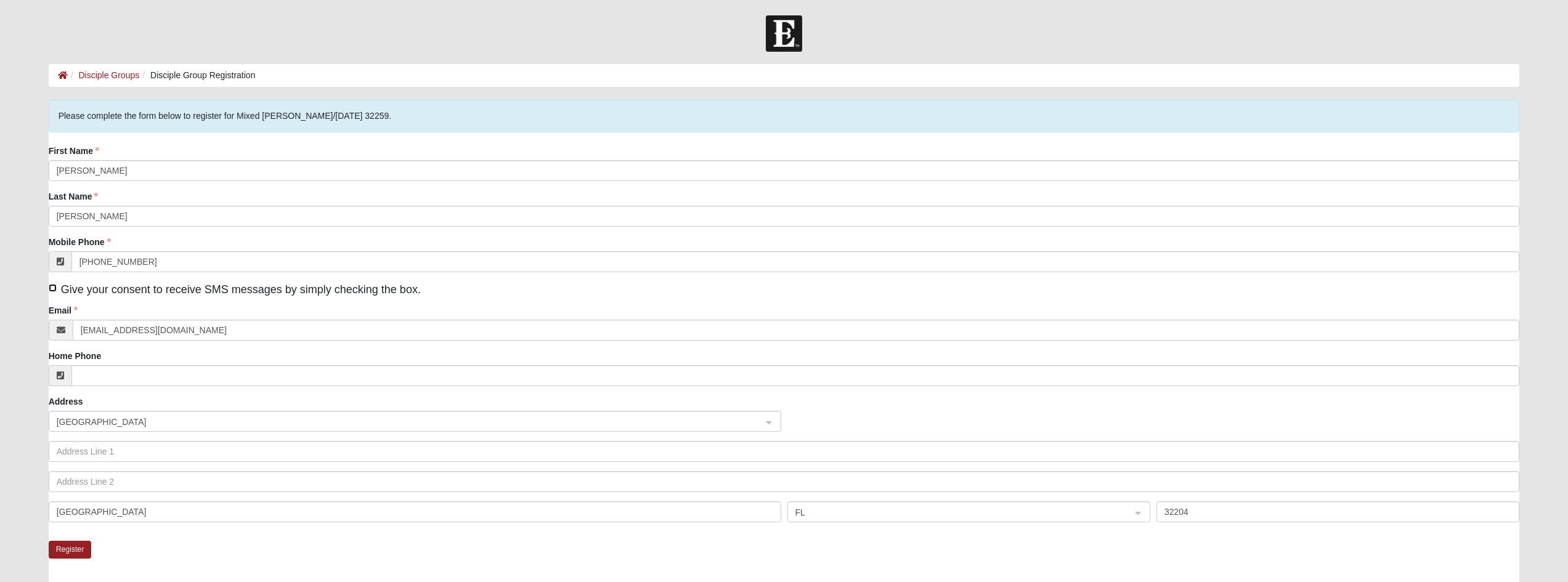
click at [55, 287] on input "Give your consent to receive SMS messages by simply checking the box." at bounding box center [53, 288] width 8 height 8
checkbox input "true"
click at [1189, 512] on input "32204" at bounding box center [1338, 512] width 363 height 21
type input "3"
click at [522, 554] on div "Register" at bounding box center [784, 564] width 1471 height 47
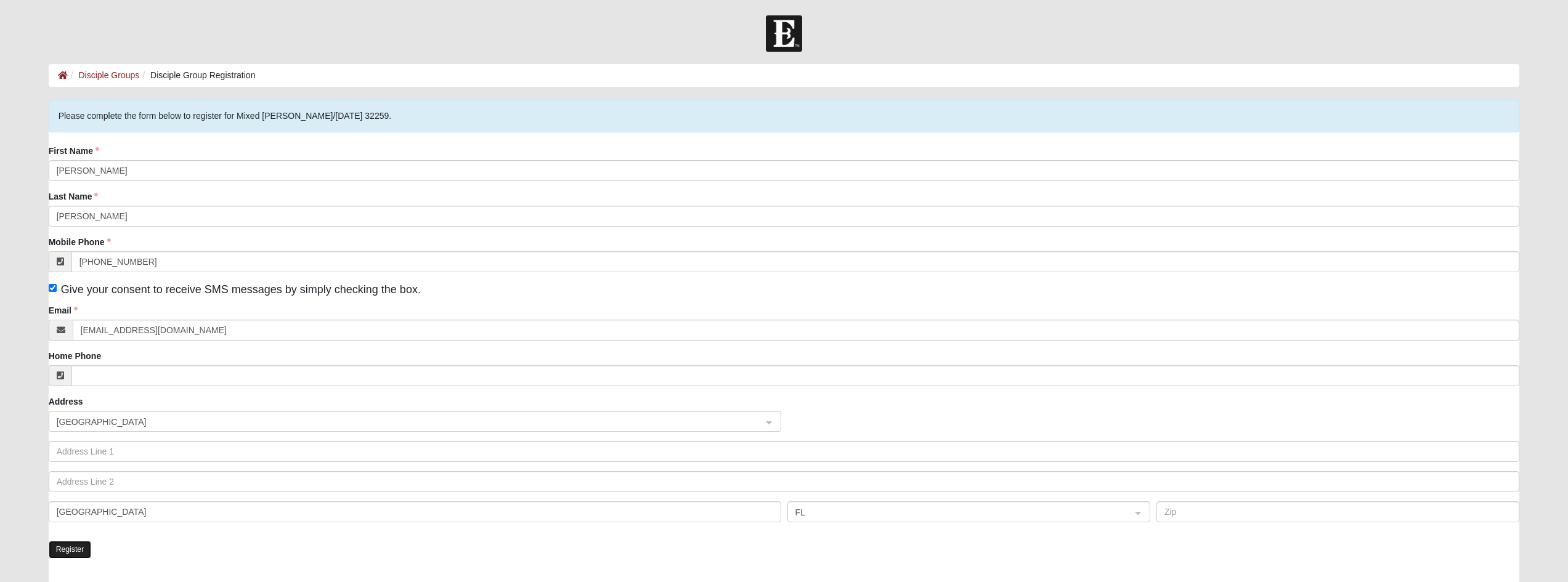
click at [73, 542] on button "Register" at bounding box center [70, 550] width 43 height 18
